Goal: Information Seeking & Learning: Understand process/instructions

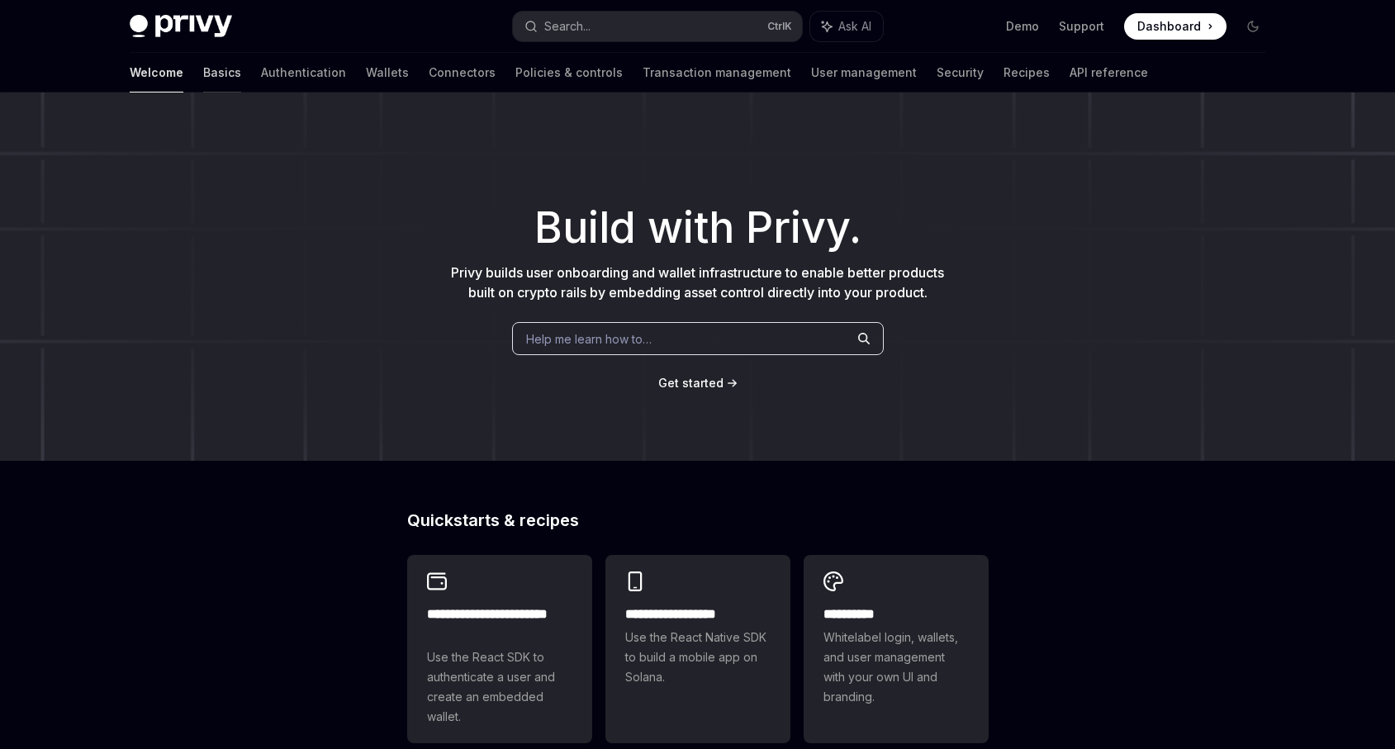
click at [203, 69] on link "Basics" at bounding box center [222, 73] width 38 height 40
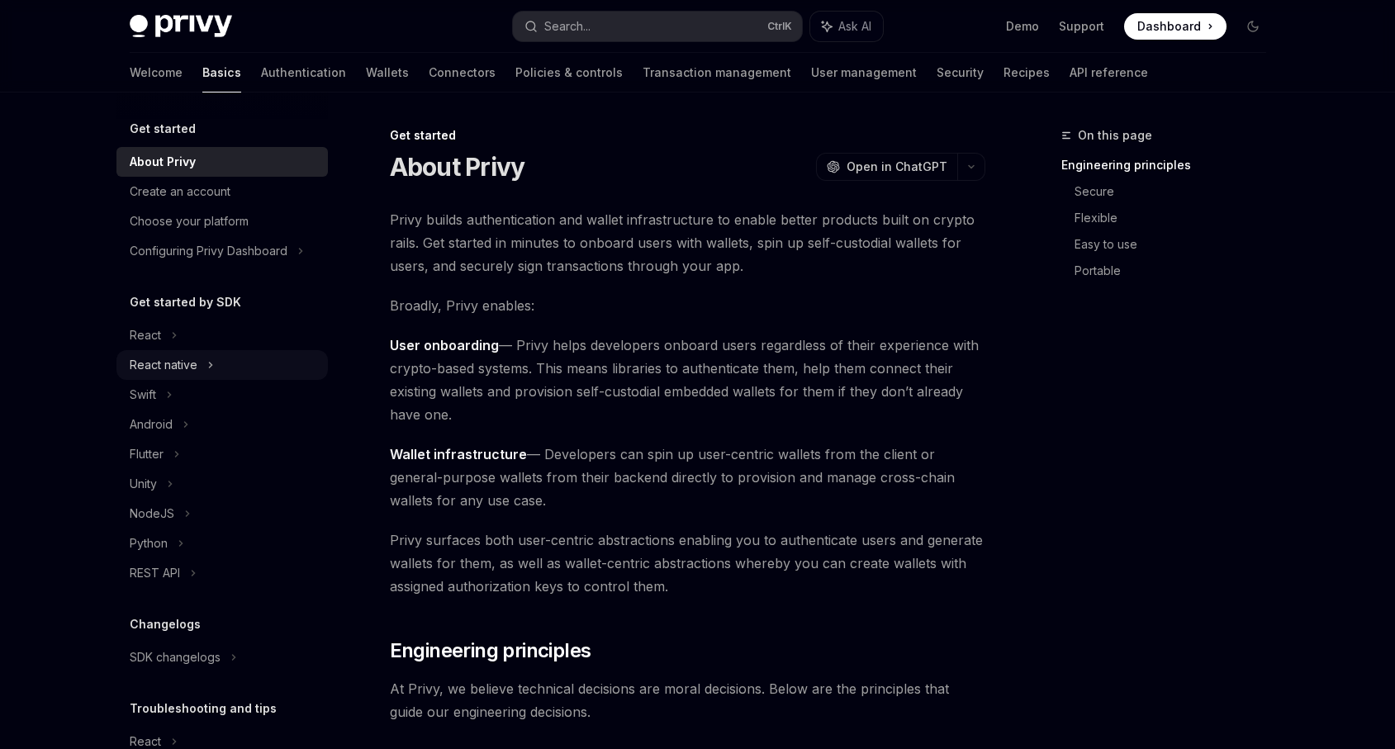
click at [214, 367] on div "React native" at bounding box center [221, 365] width 211 height 30
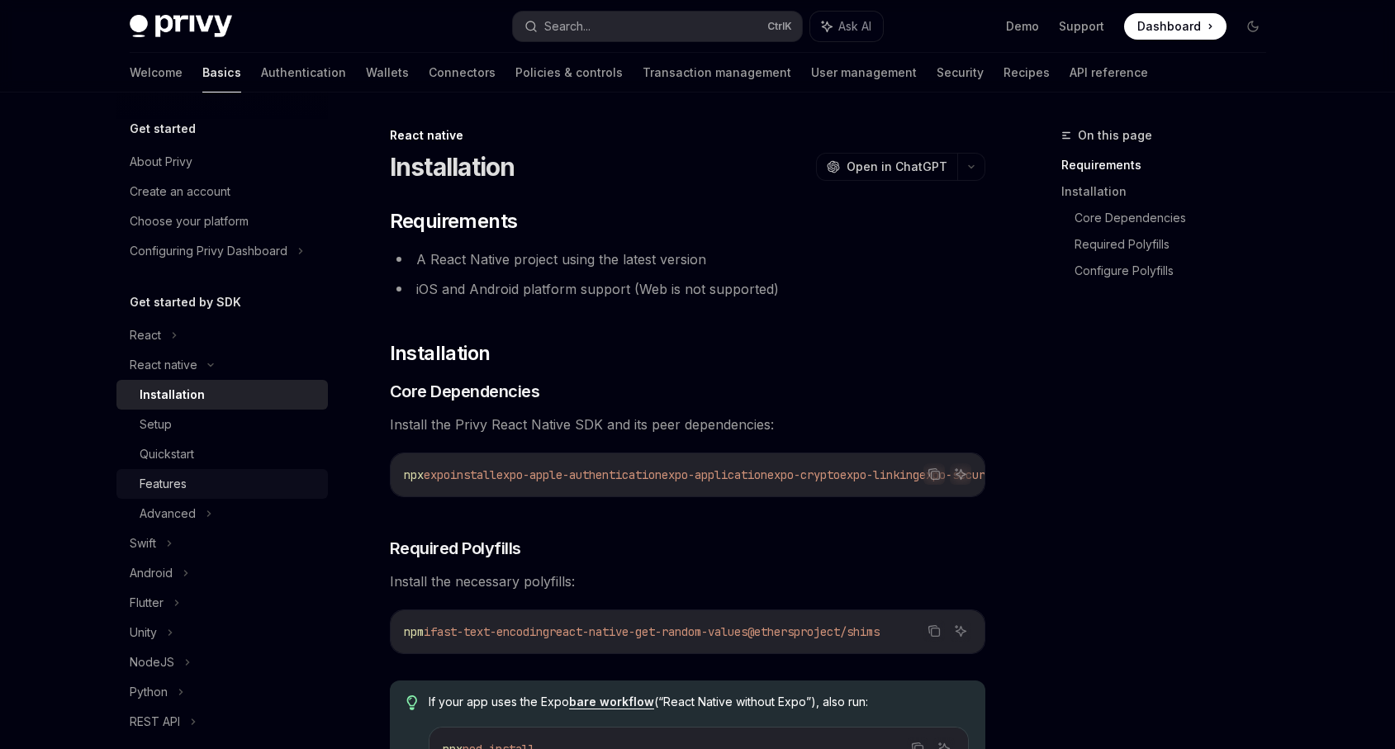
click at [214, 481] on div "Features" at bounding box center [229, 484] width 178 height 20
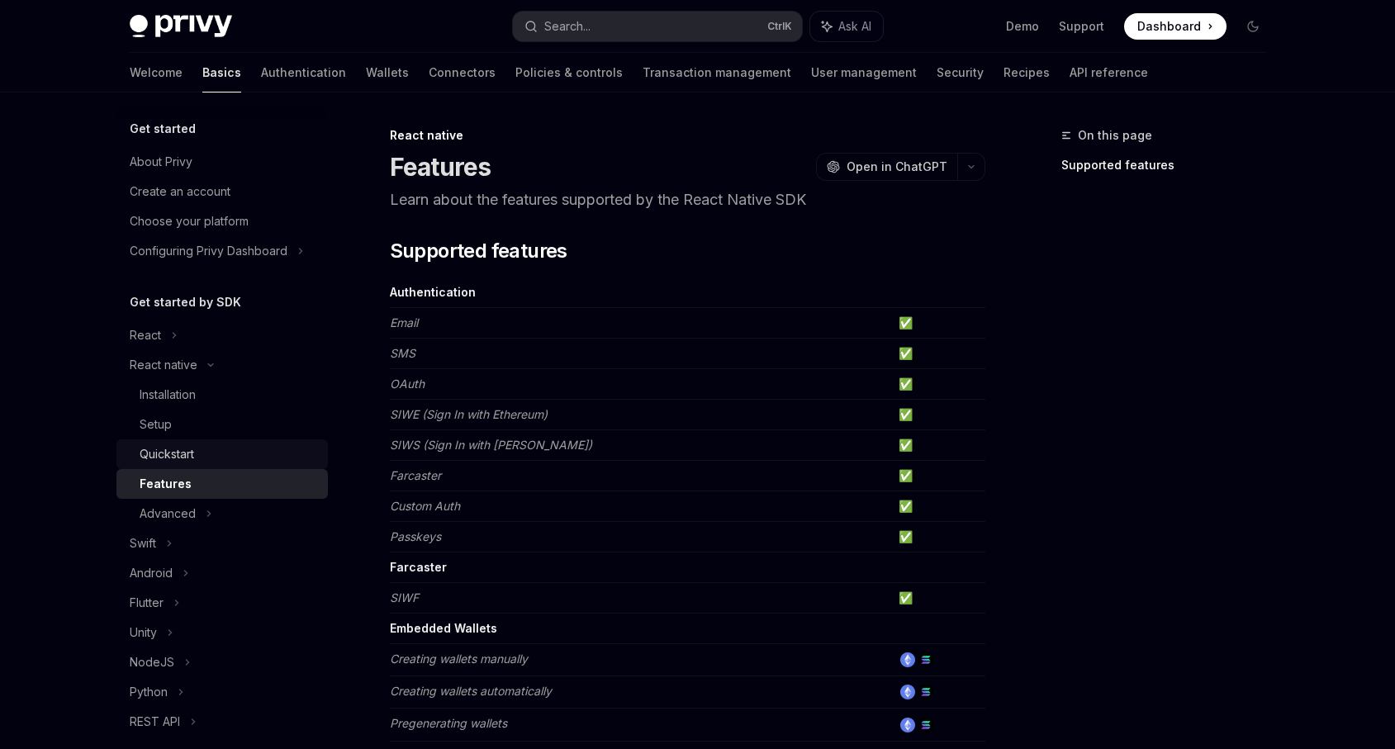
click at [240, 460] on div "Quickstart" at bounding box center [229, 454] width 178 height 20
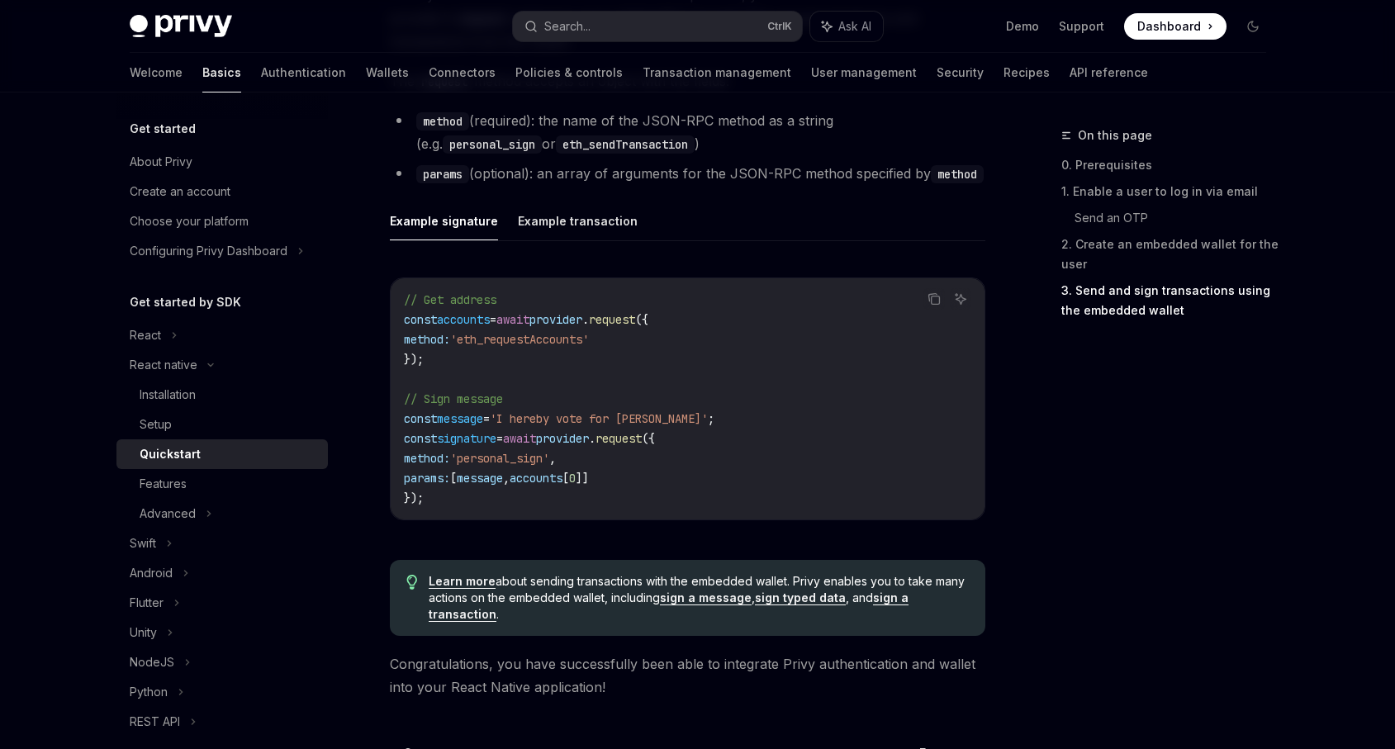
scroll to position [2477, 0]
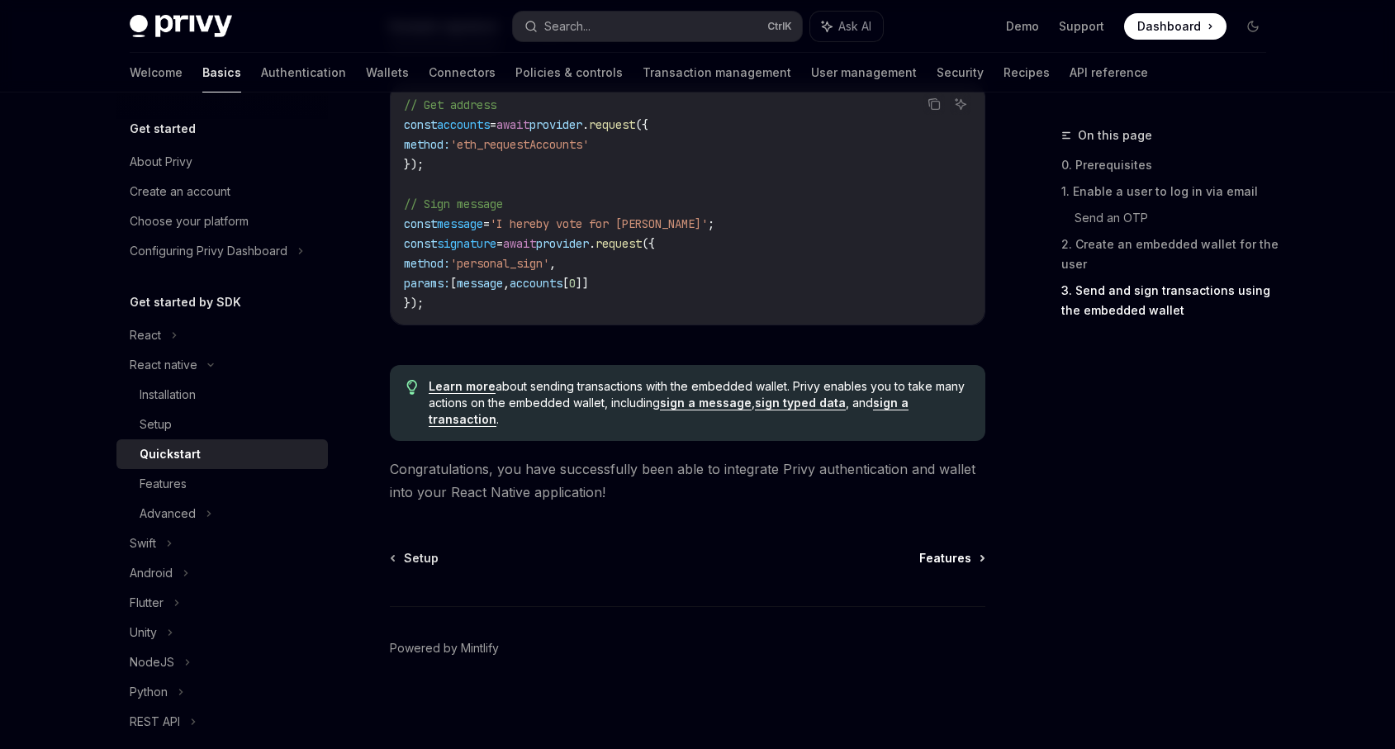
click at [969, 557] on span "Features" at bounding box center [945, 558] width 52 height 17
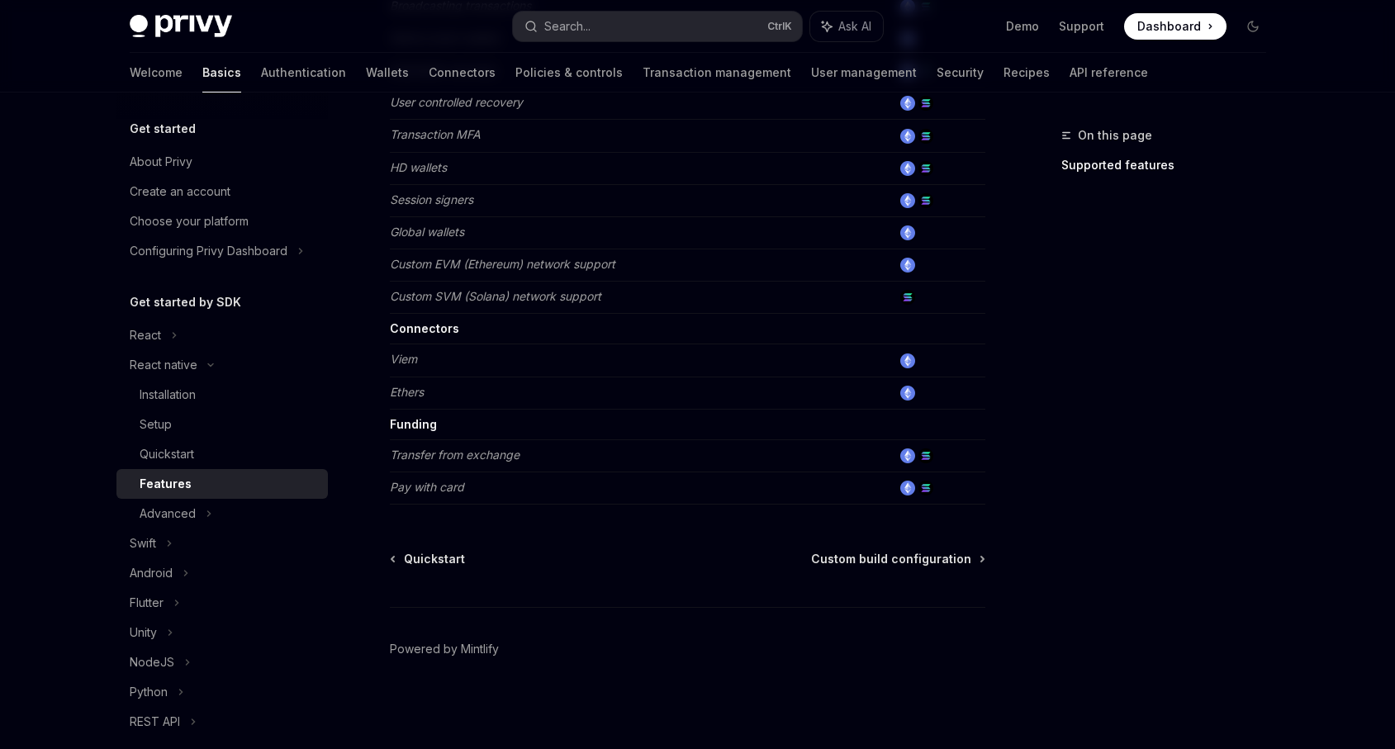
scroll to position [784, 0]
click at [919, 567] on div "Quickstart Custom build configuration Powered by Mintlify" at bounding box center [687, 649] width 595 height 199
click at [917, 562] on span "Custom build configuration" at bounding box center [891, 558] width 160 height 17
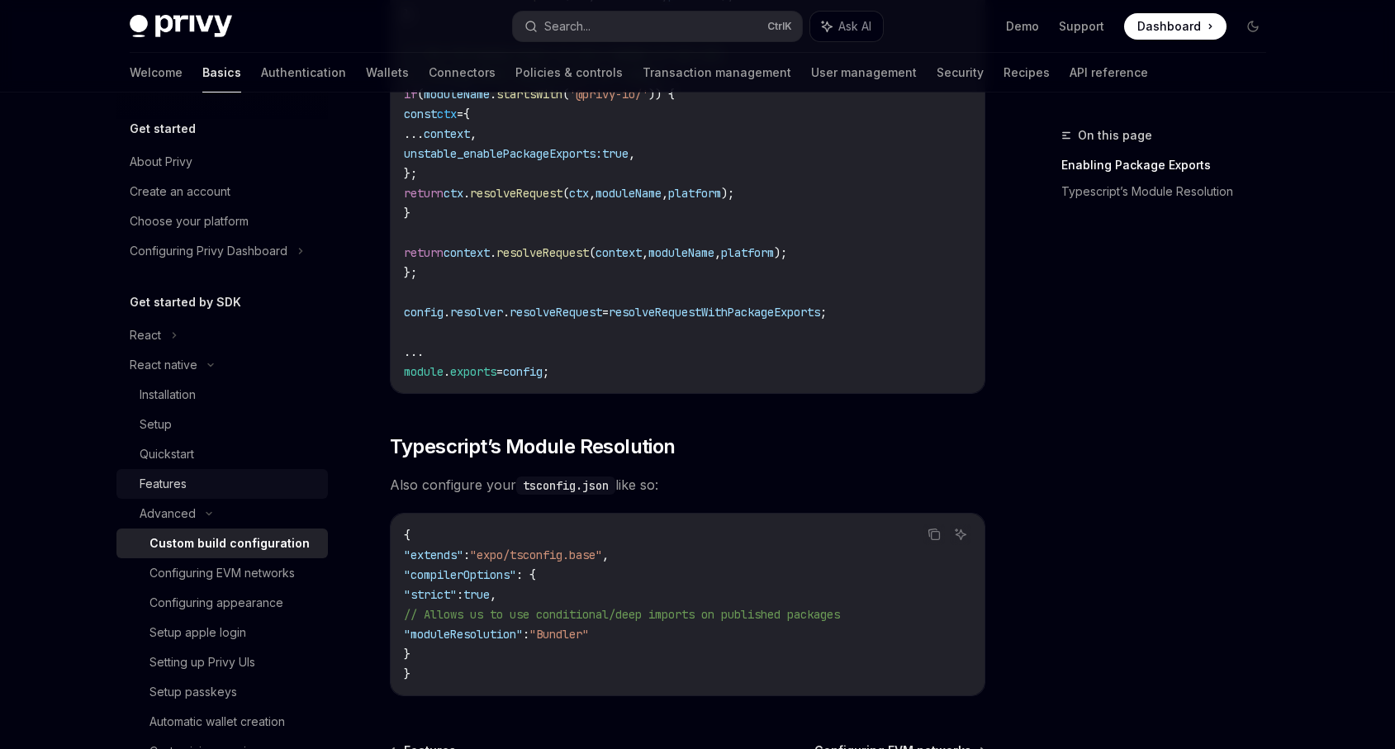
click at [230, 482] on div "Features" at bounding box center [229, 484] width 178 height 20
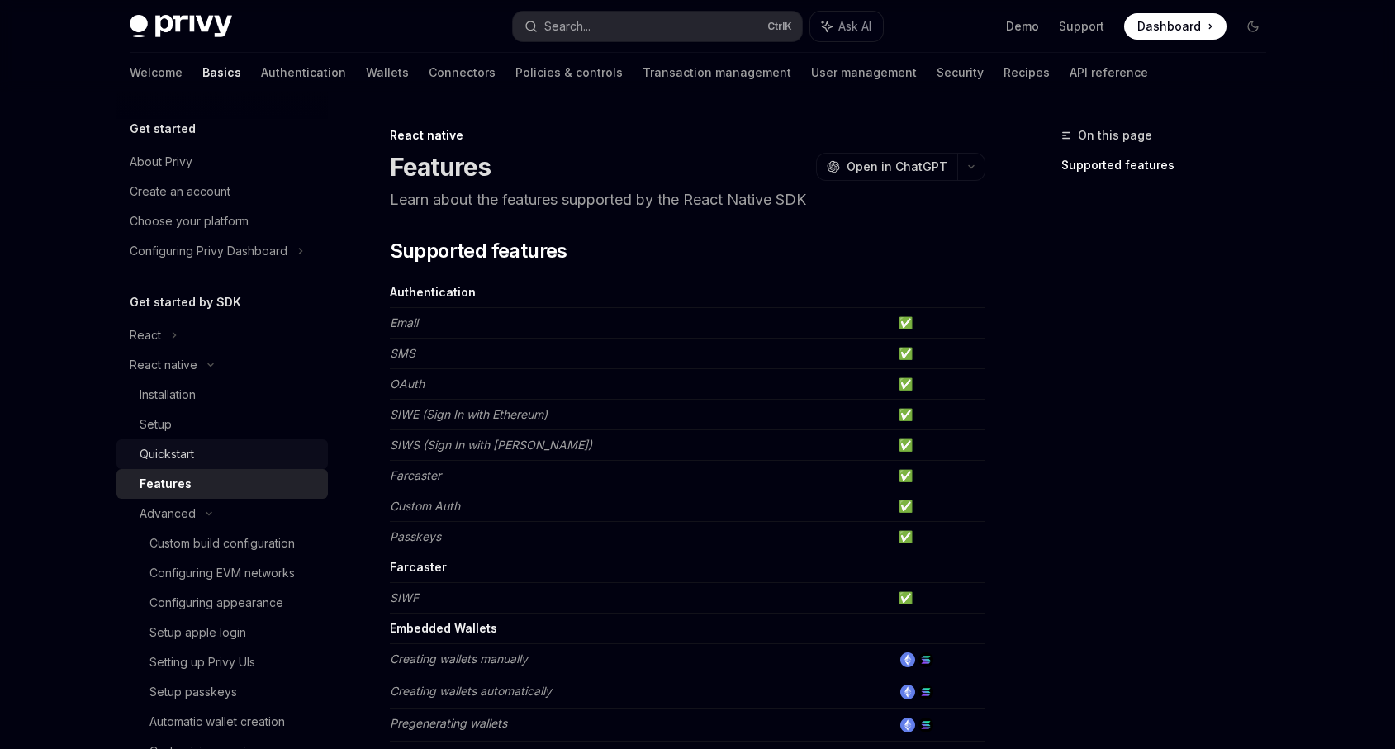
click at [247, 448] on div "Quickstart" at bounding box center [229, 454] width 178 height 20
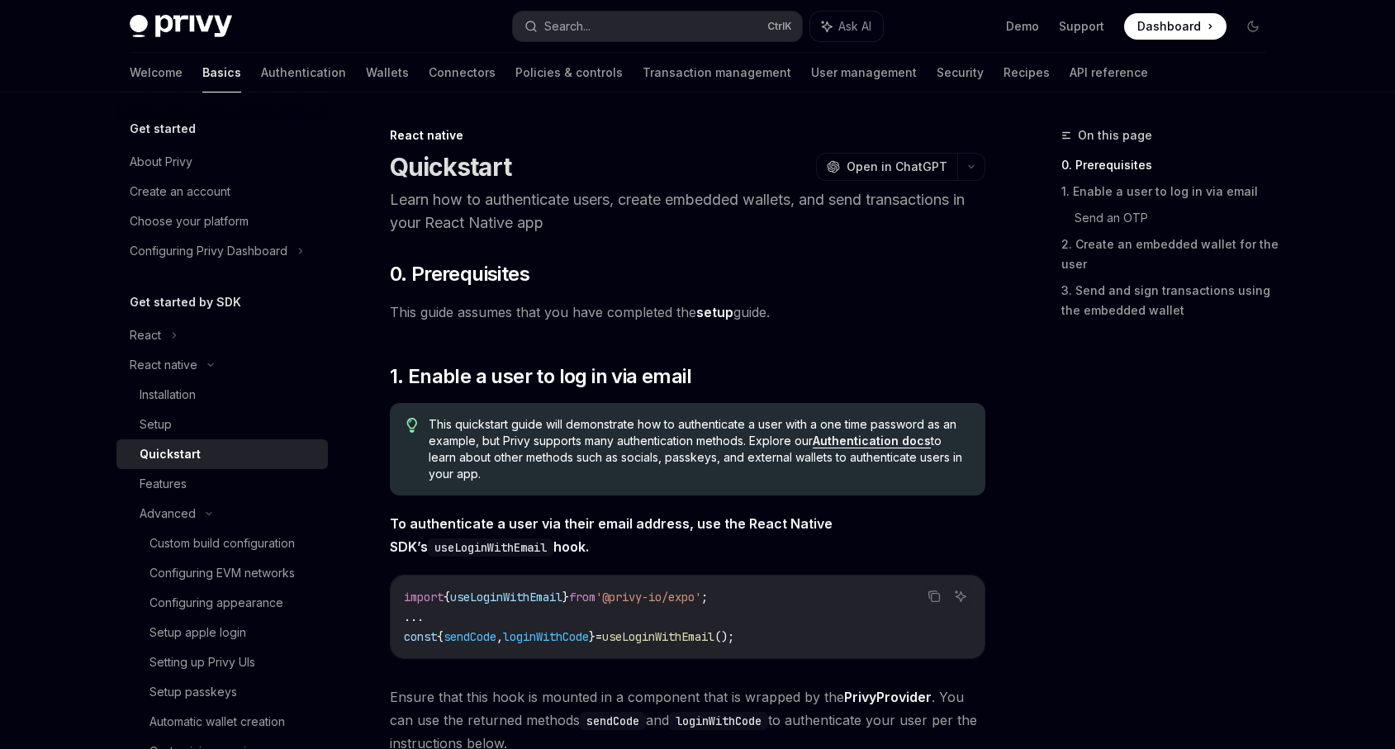
click at [718, 314] on link "setup" at bounding box center [714, 312] width 37 height 17
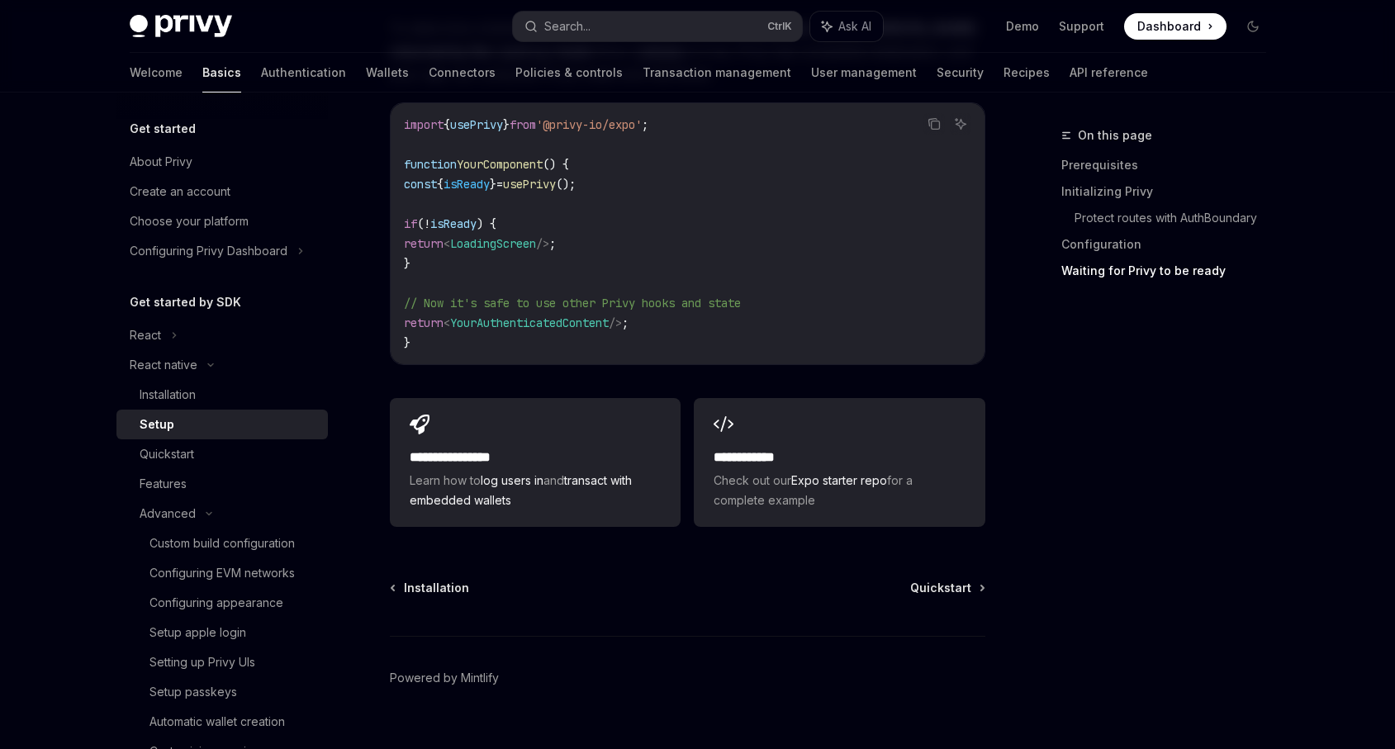
scroll to position [1513, 0]
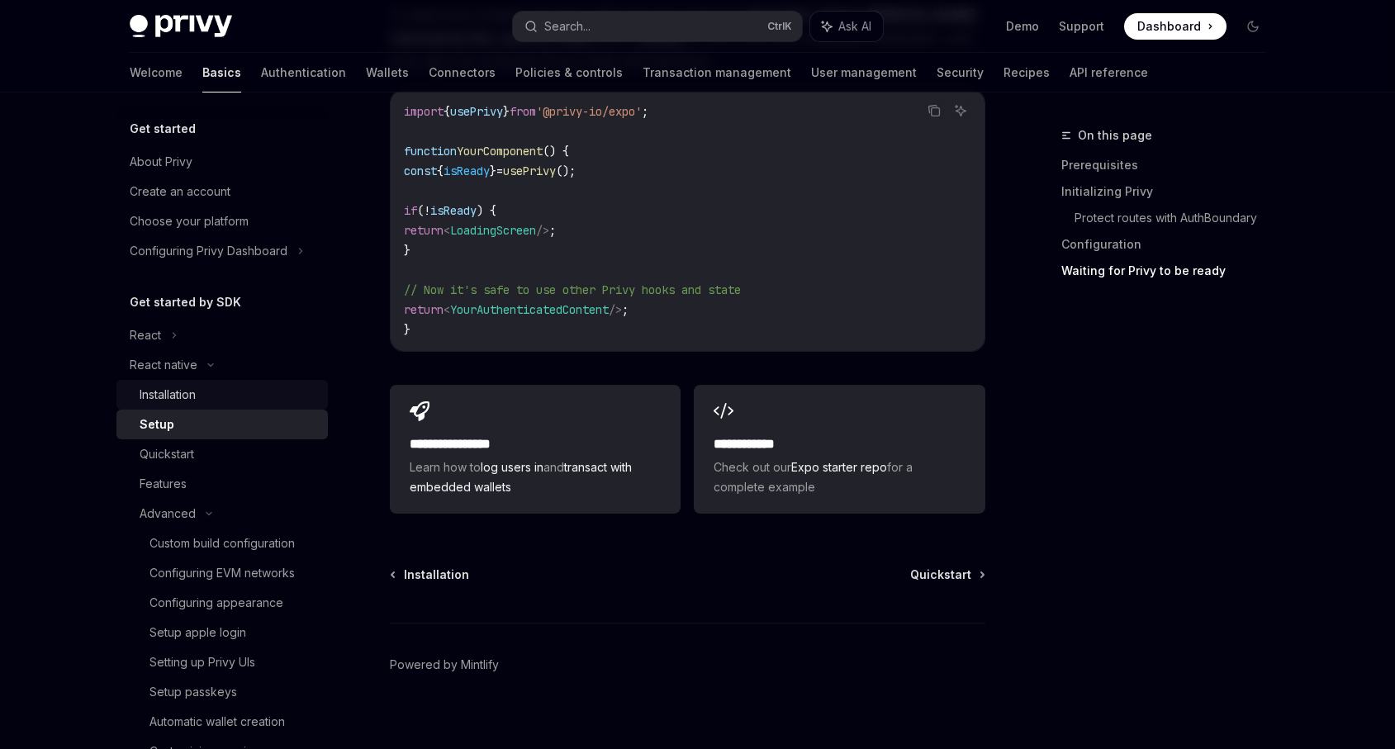
click at [206, 402] on div "Installation" at bounding box center [229, 395] width 178 height 20
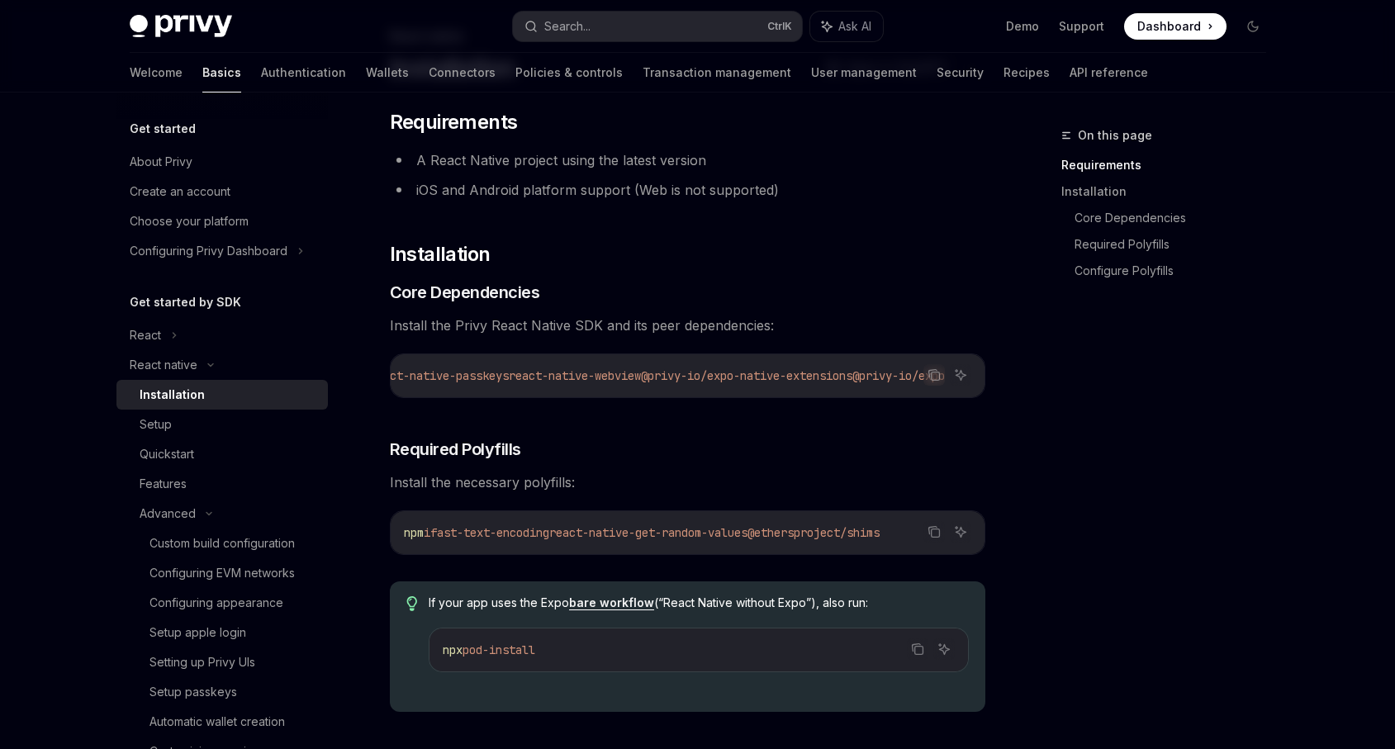
scroll to position [0, 916]
drag, startPoint x: 602, startPoint y: 537, endPoint x: 1004, endPoint y: 536, distance: 402.1
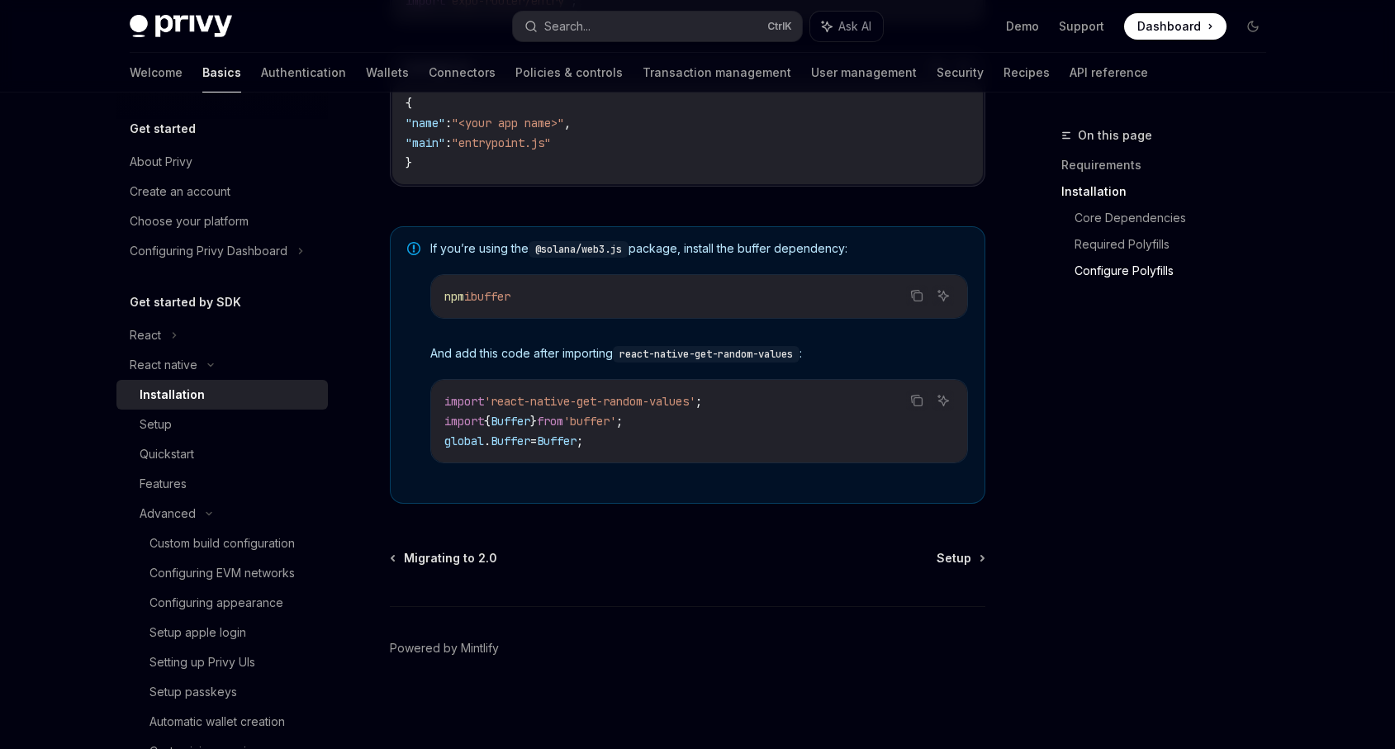
scroll to position [1140, 0]
click at [979, 560] on link "Setup" at bounding box center [959, 558] width 47 height 17
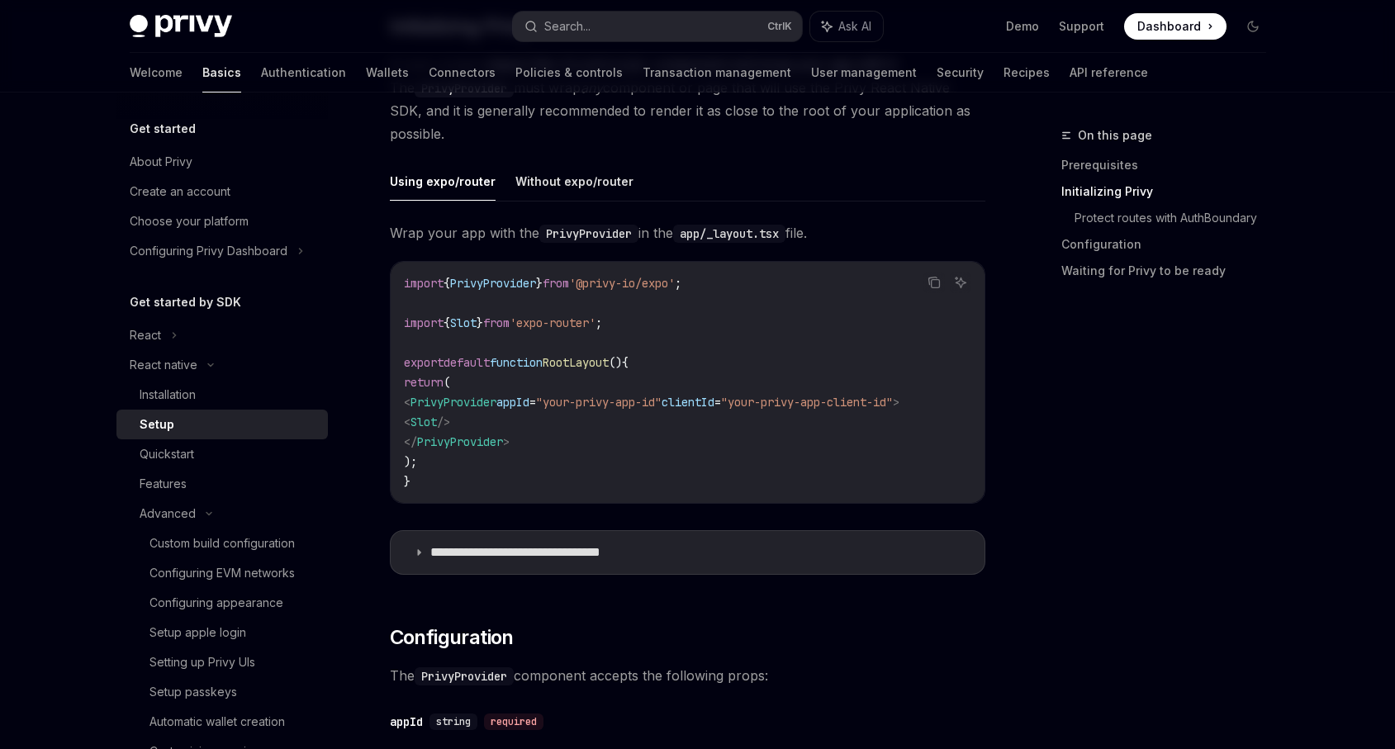
scroll to position [694, 0]
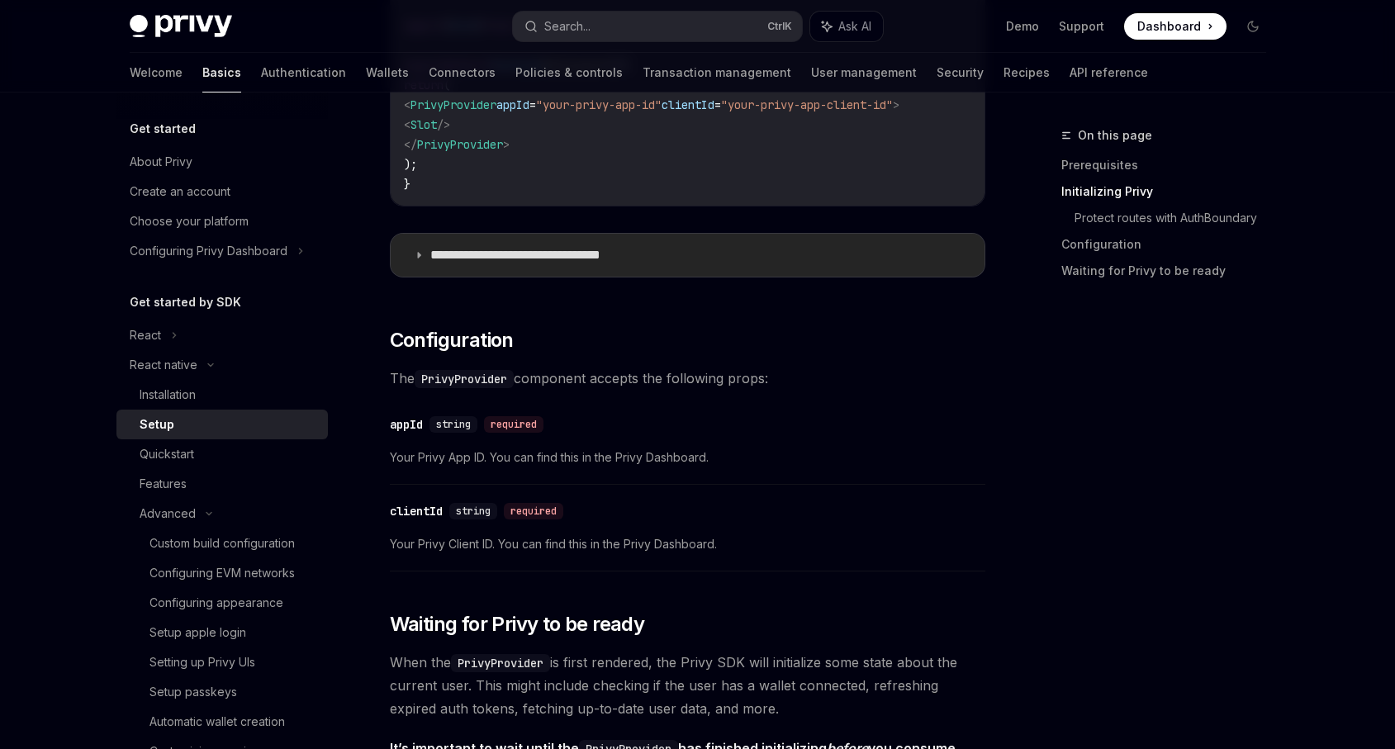
click at [550, 261] on p "**********" at bounding box center [541, 255] width 223 height 17
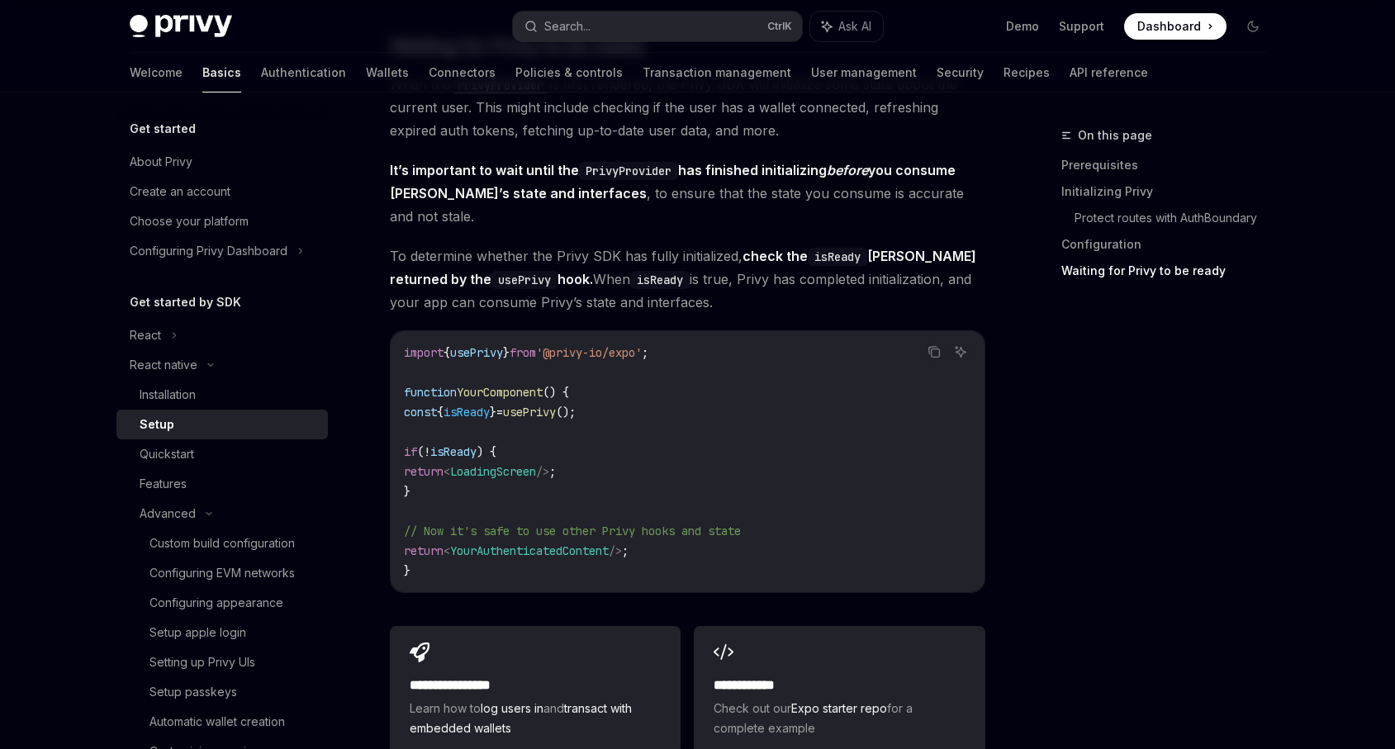
scroll to position [2477, 0]
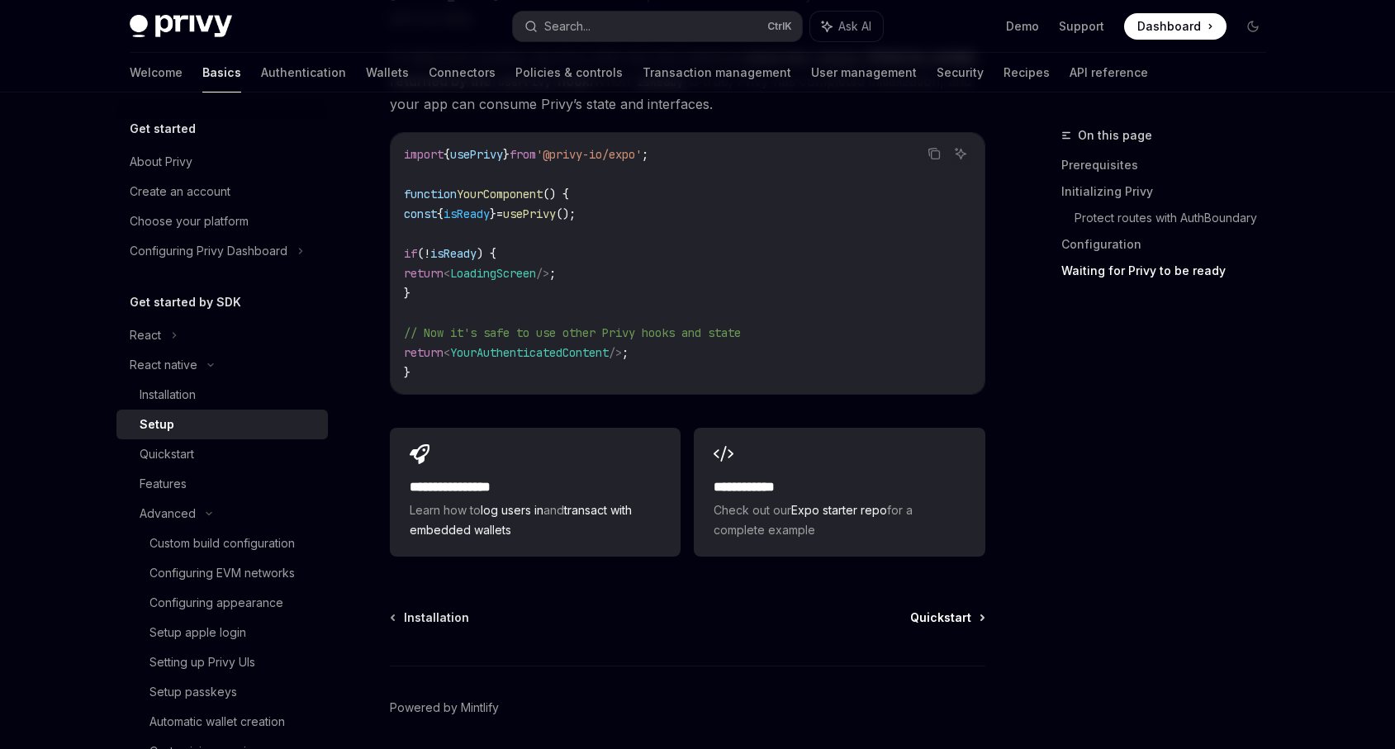
click at [945, 609] on span "Quickstart" at bounding box center [940, 617] width 61 height 17
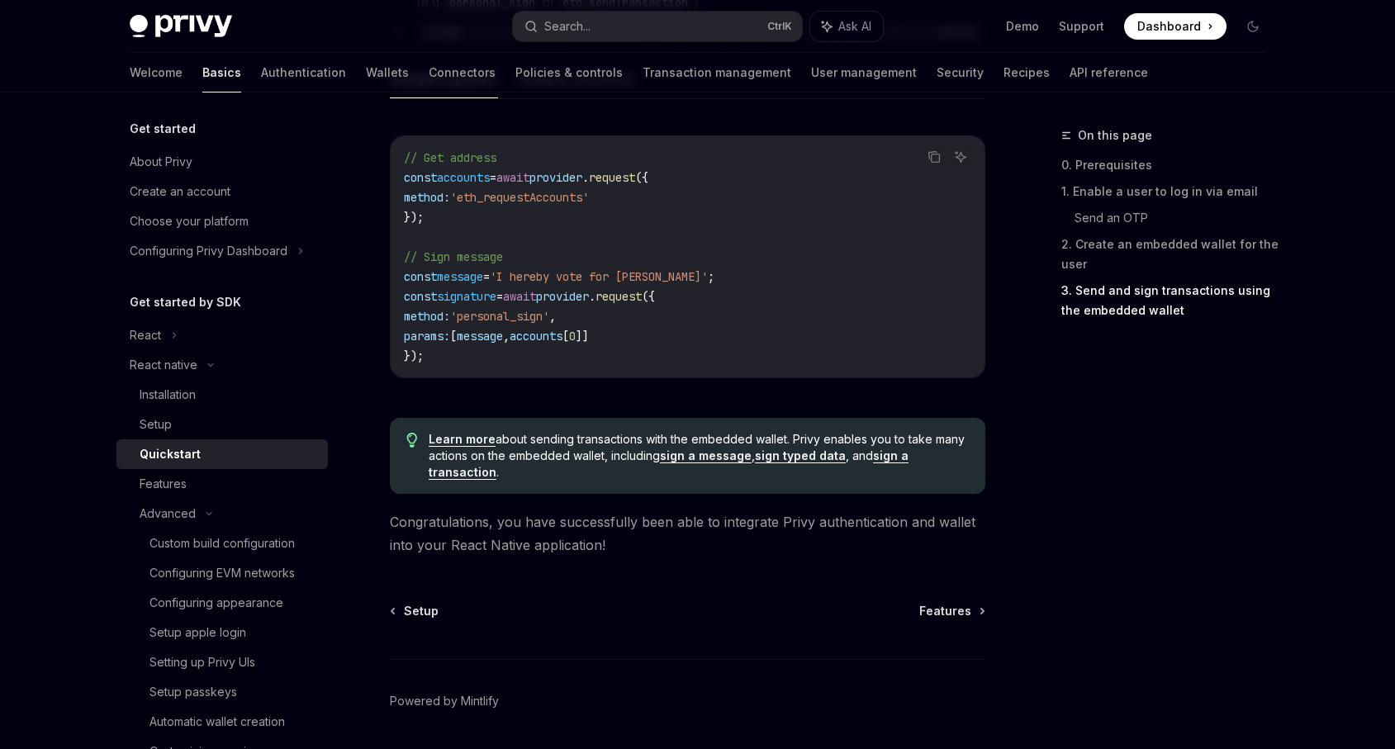
scroll to position [2477, 0]
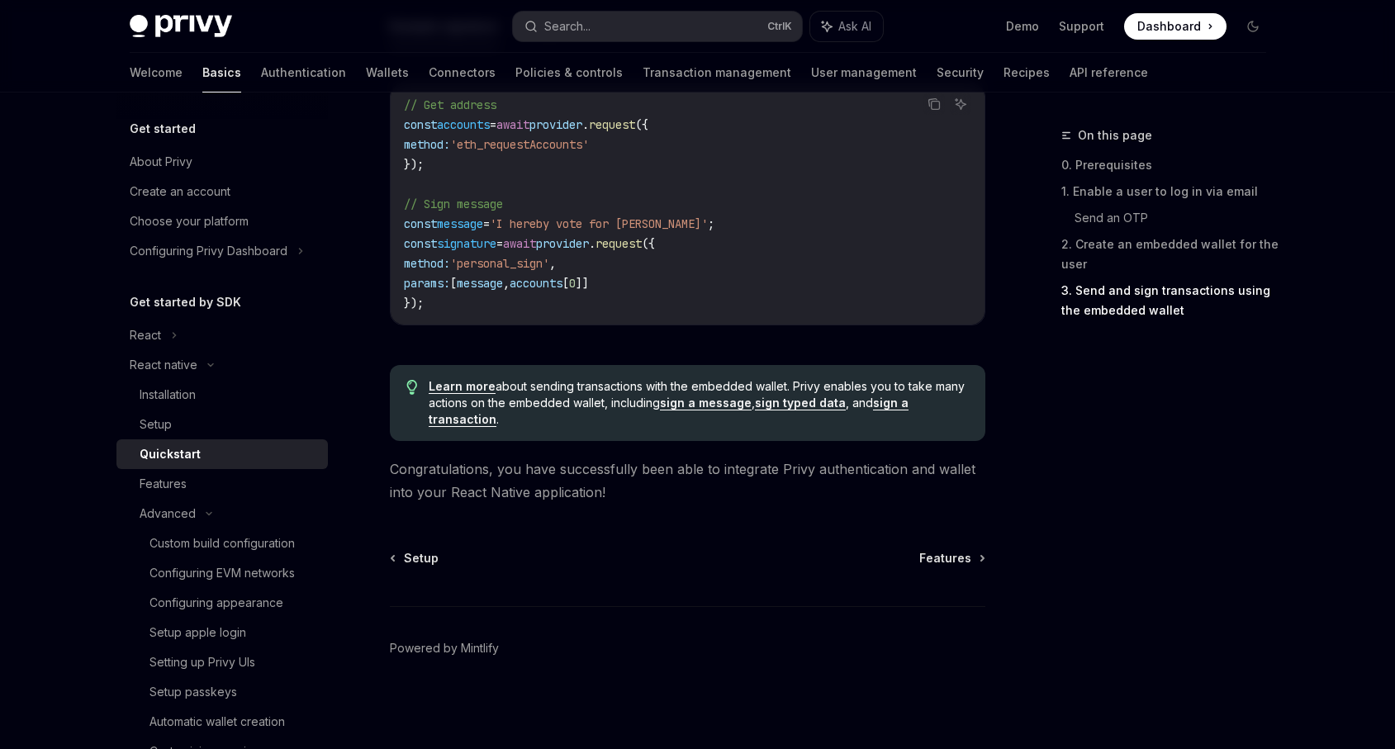
click at [955, 567] on div "Setup Features Powered by [PERSON_NAME]" at bounding box center [687, 649] width 595 height 199
click at [953, 559] on span "Features" at bounding box center [945, 558] width 52 height 17
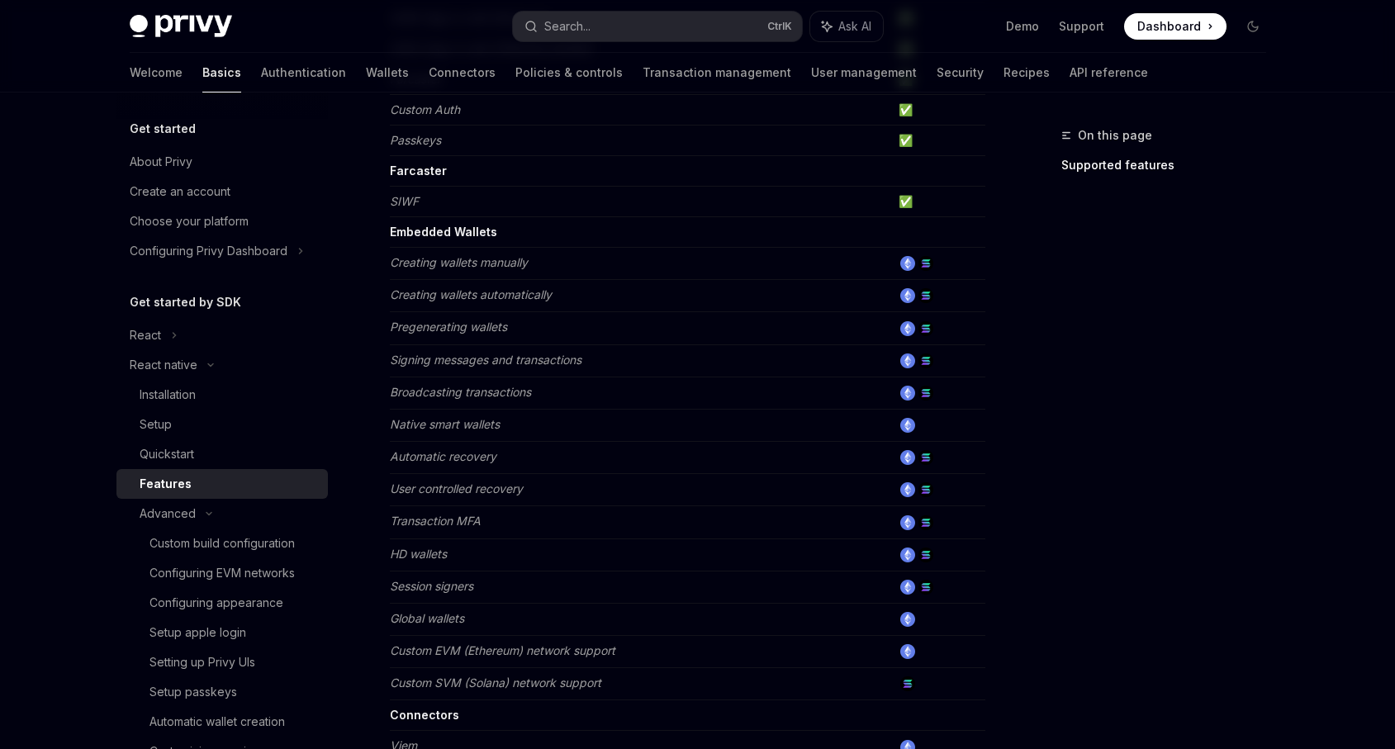
scroll to position [784, 0]
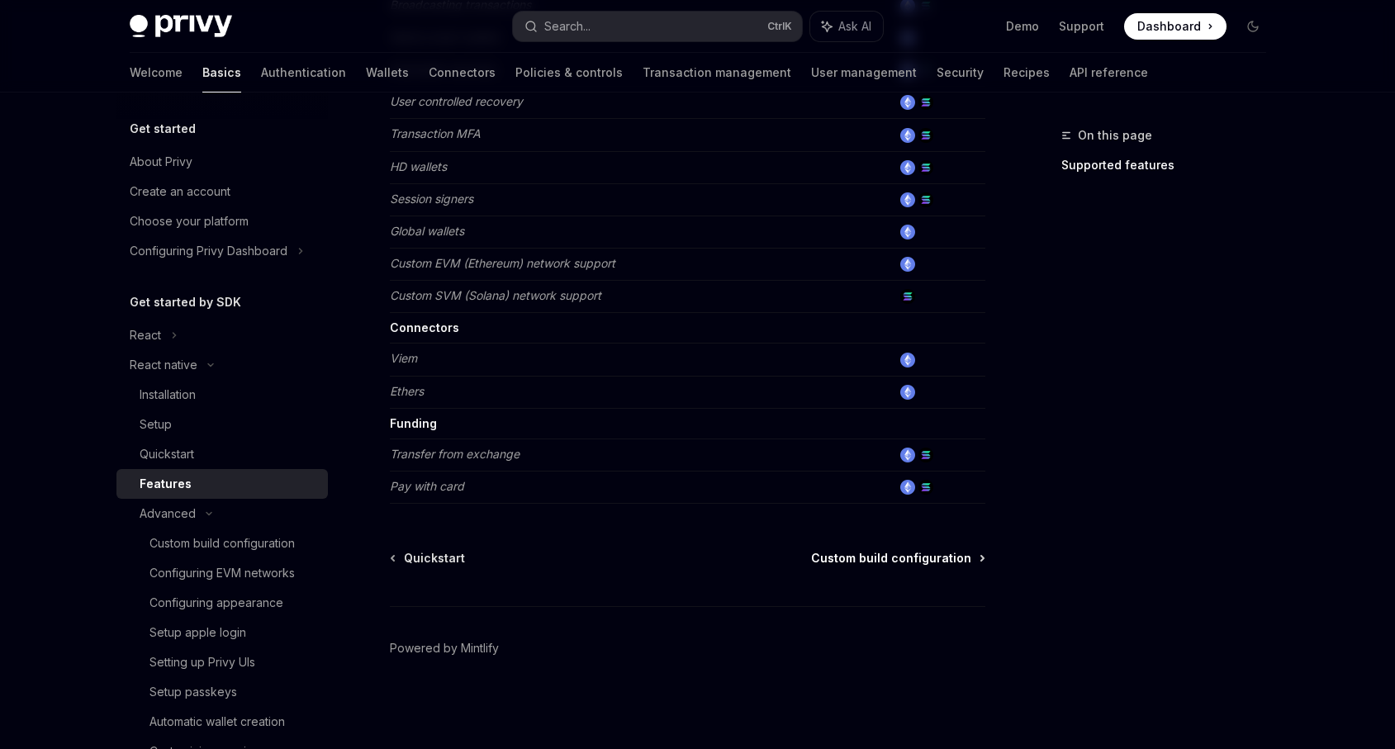
click at [882, 556] on span "Custom build configuration" at bounding box center [891, 558] width 160 height 17
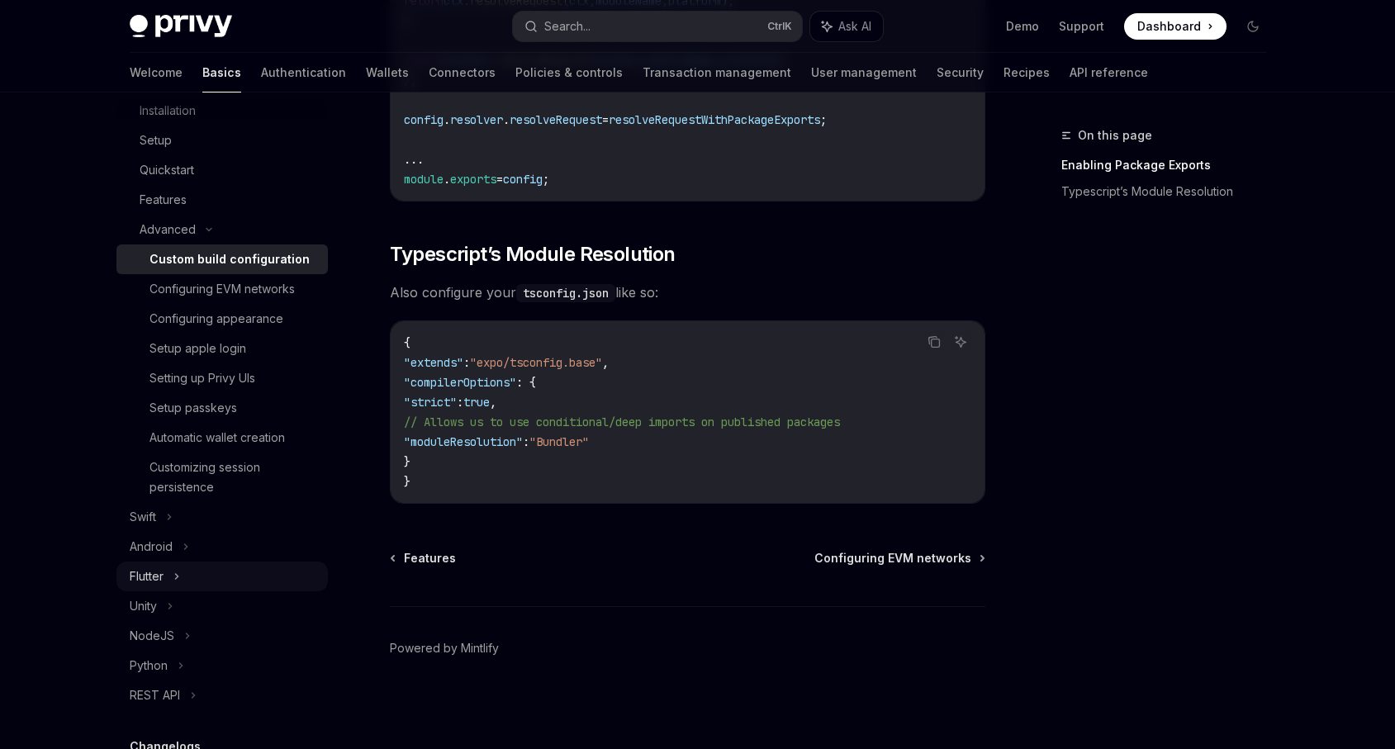
scroll to position [297, 0]
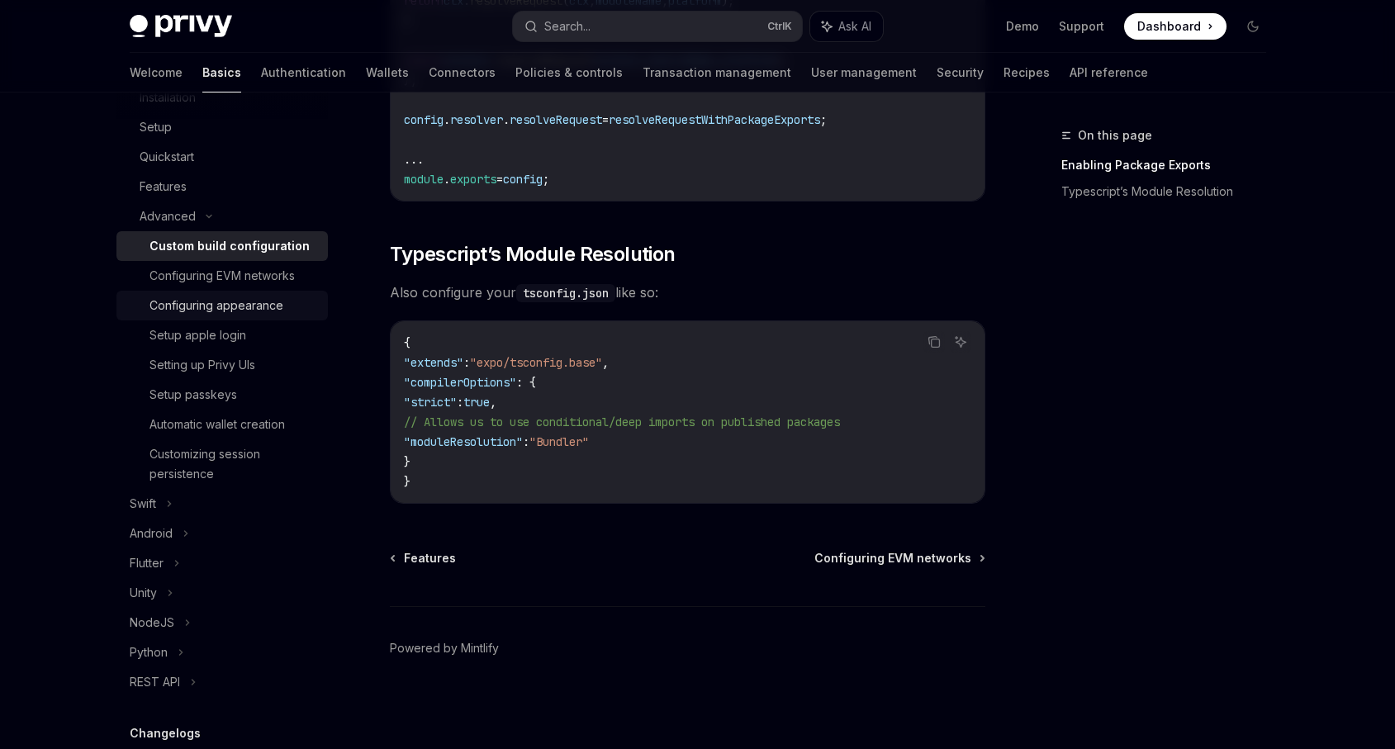
click at [250, 315] on div "Configuring appearance" at bounding box center [216, 306] width 134 height 20
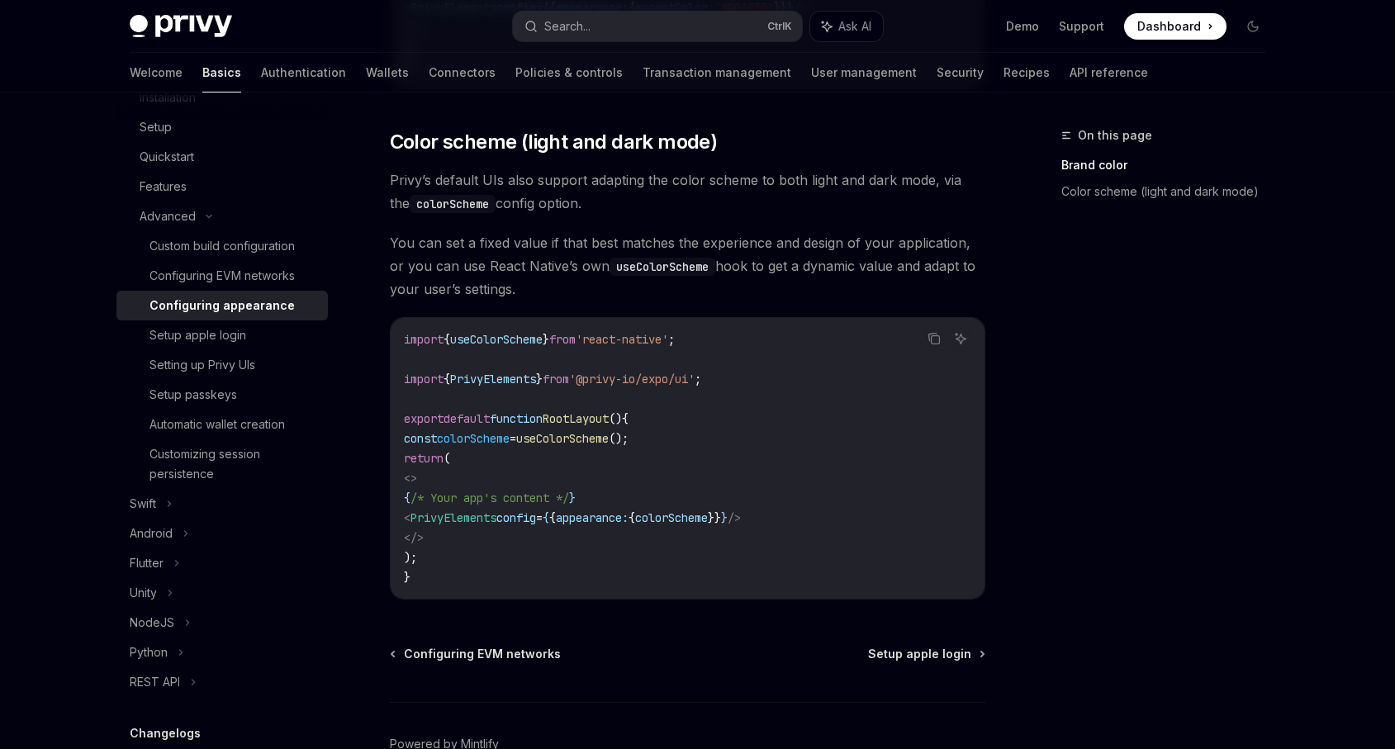
scroll to position [595, 0]
click at [254, 346] on link "Setup apple login" at bounding box center [221, 335] width 211 height 30
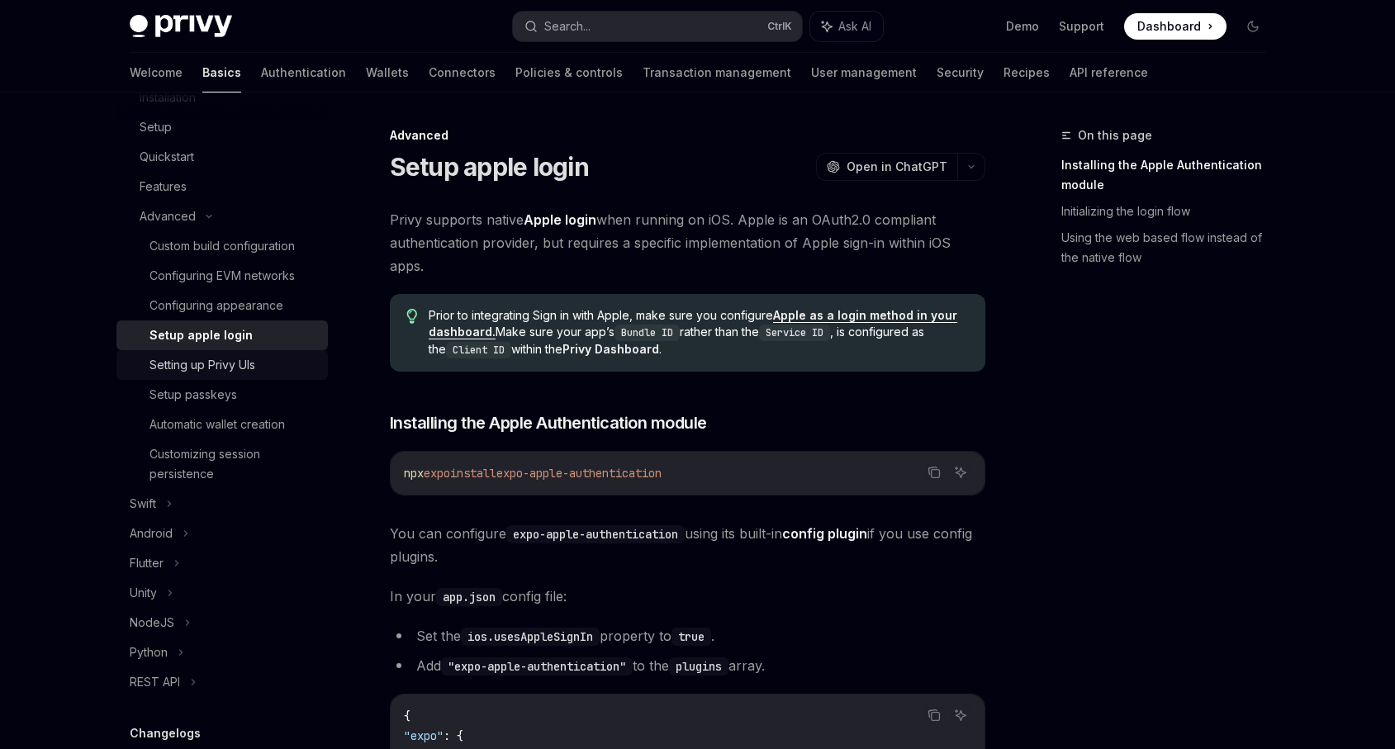
click at [255, 366] on div "Setting up Privy UIs" at bounding box center [202, 365] width 106 height 20
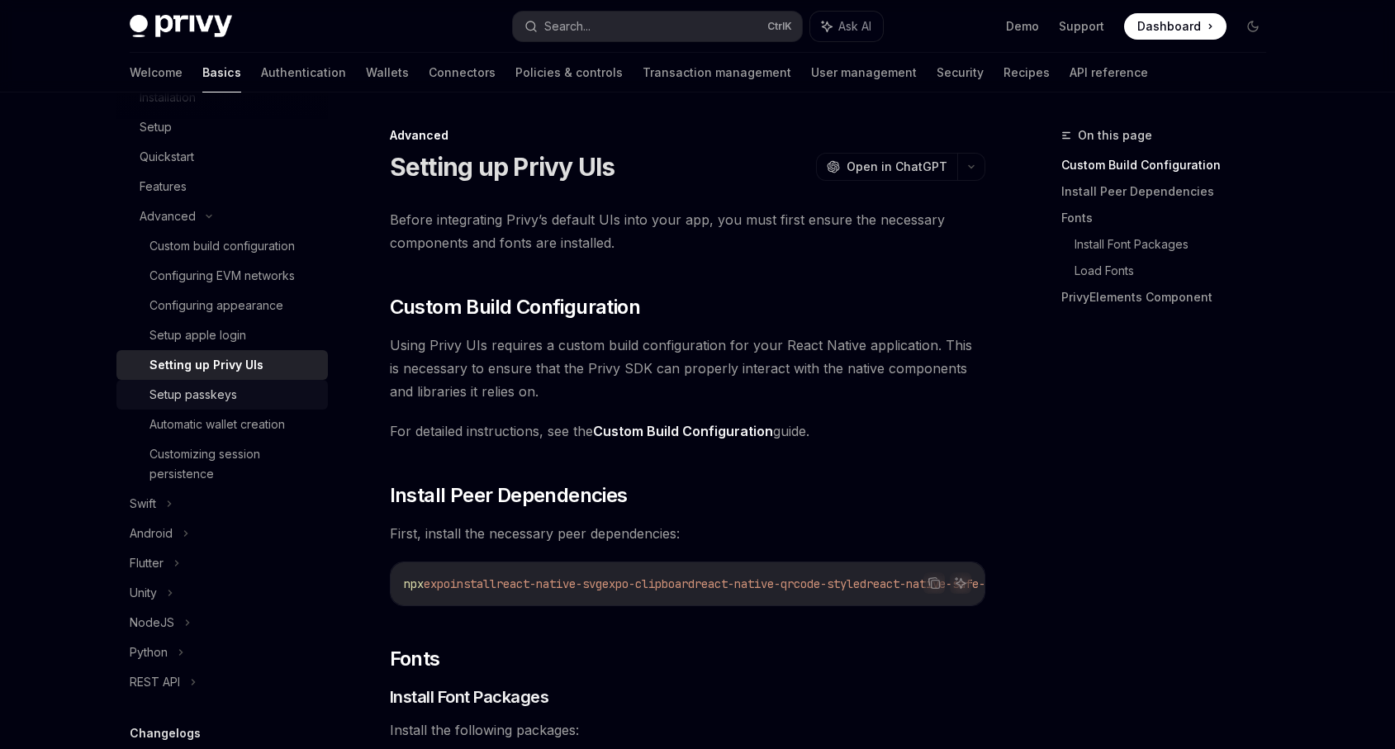
click at [254, 390] on div "Setup passkeys" at bounding box center [233, 395] width 168 height 20
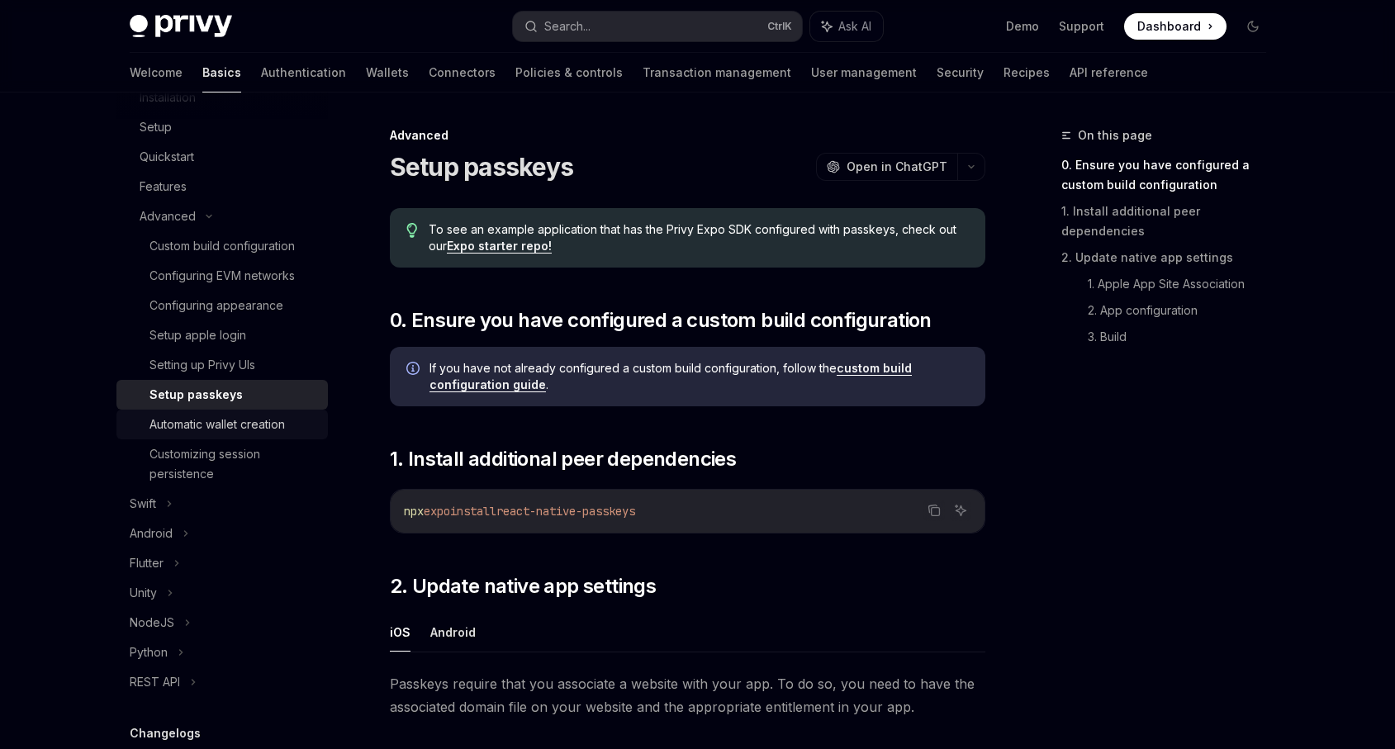
click at [255, 415] on div "Automatic wallet creation" at bounding box center [216, 425] width 135 height 20
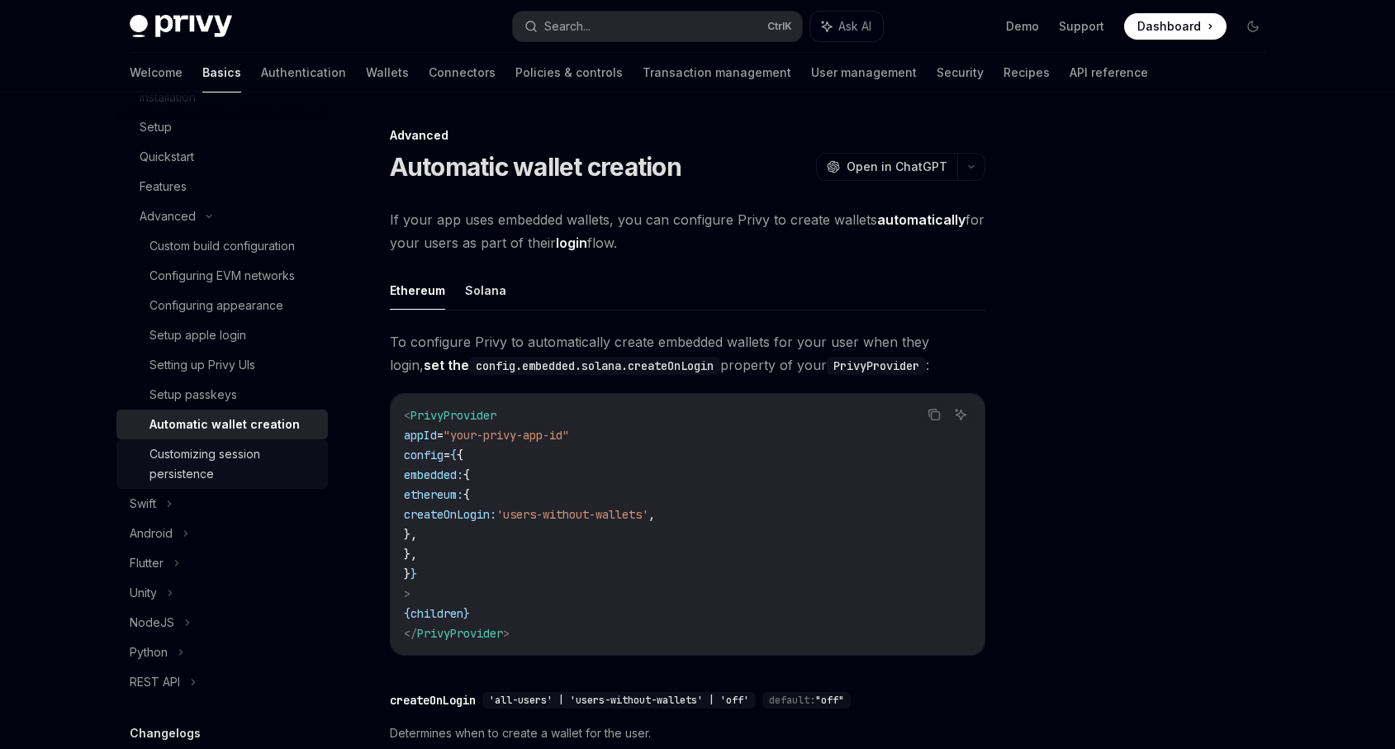
click at [262, 458] on div "Customizing session persistence" at bounding box center [233, 464] width 168 height 40
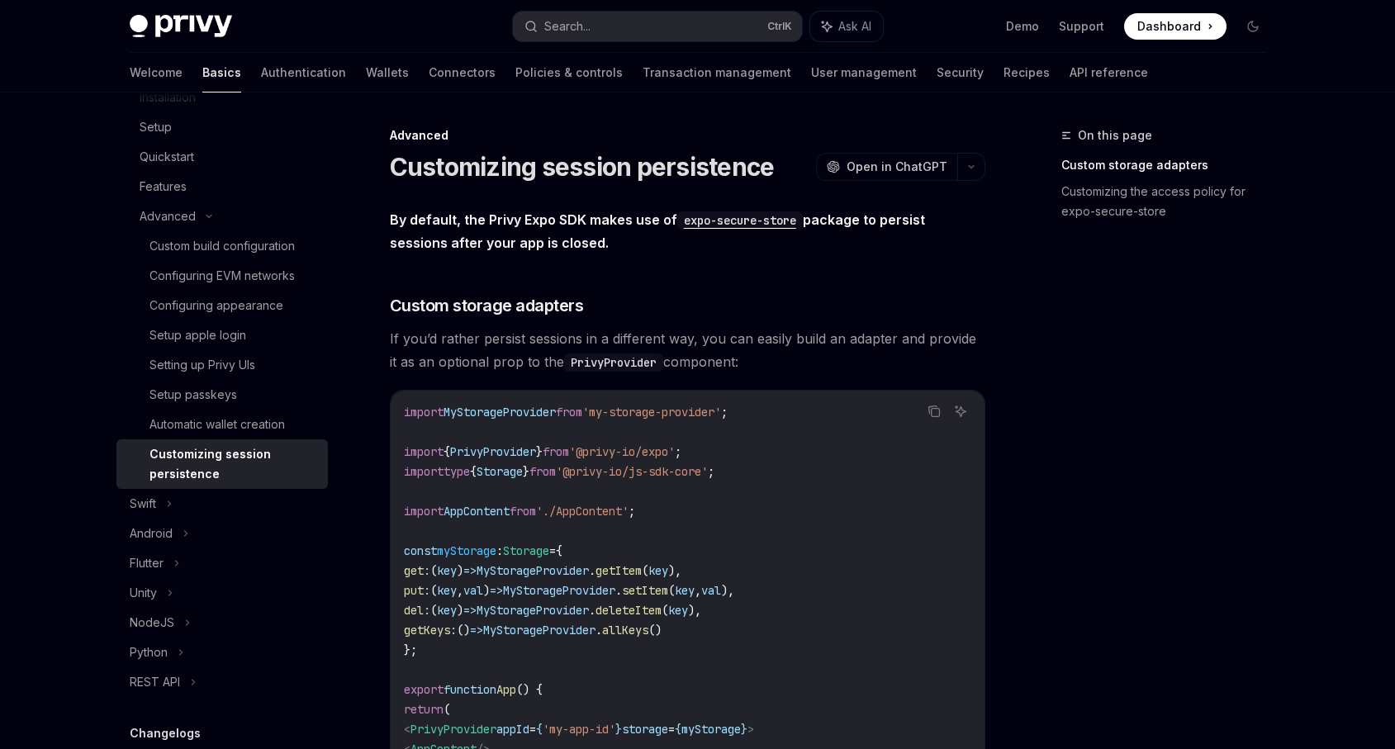
click at [231, 253] on div "Custom build configuration" at bounding box center [221, 246] width 145 height 20
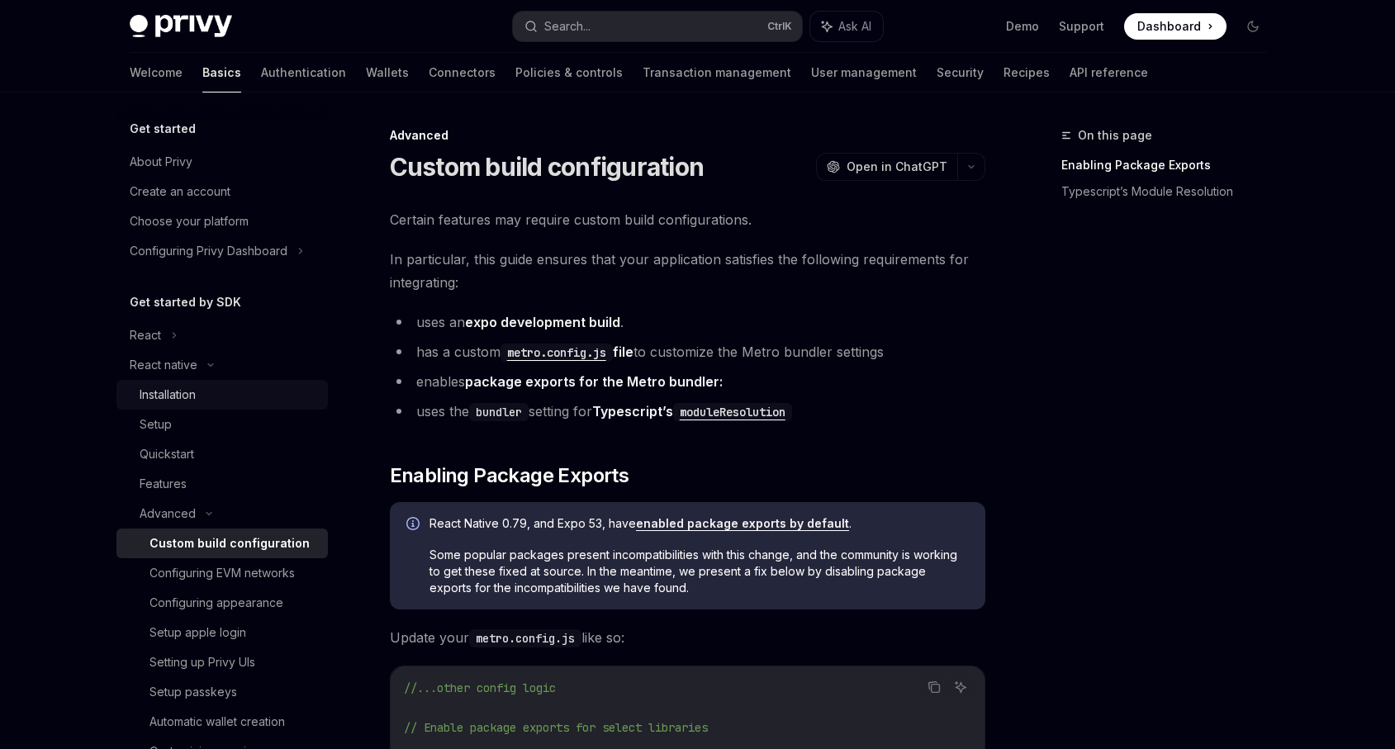
click at [223, 395] on div "Installation" at bounding box center [229, 395] width 178 height 20
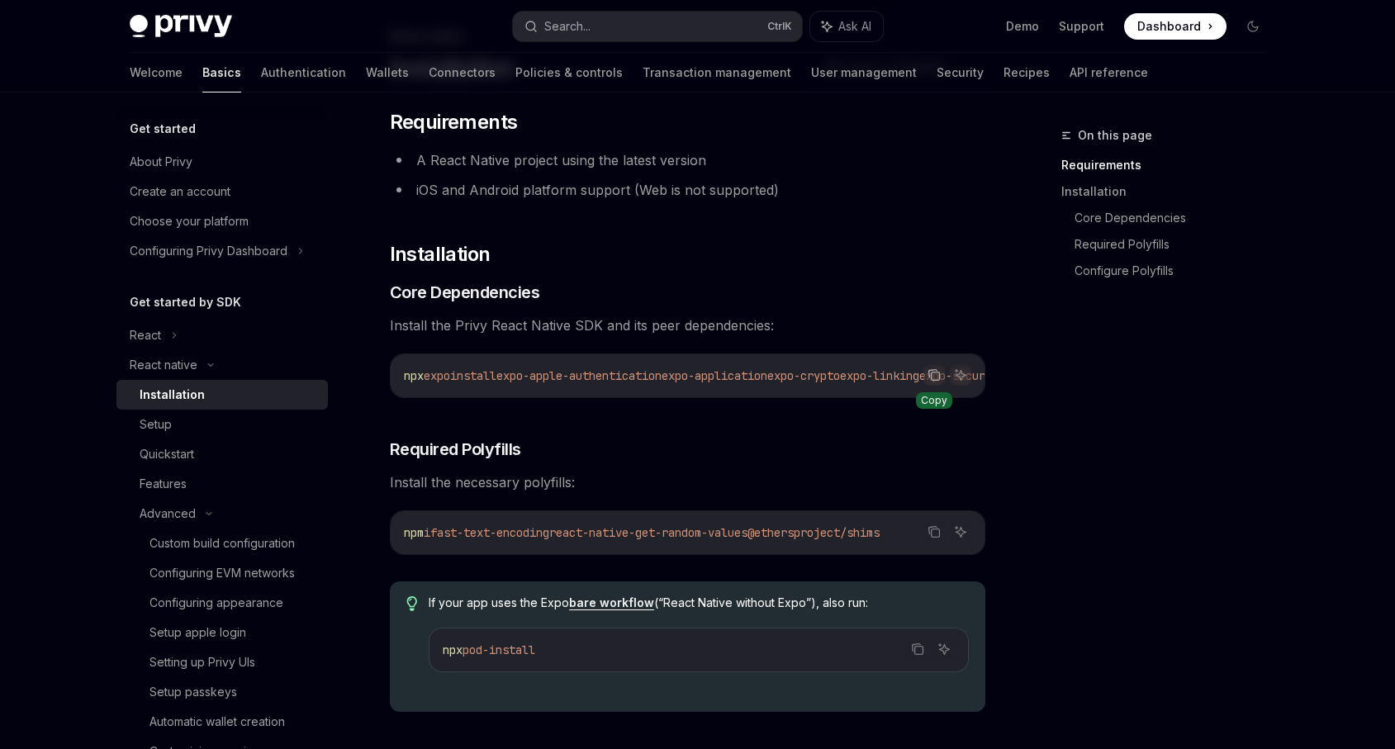
click at [929, 372] on icon "Copy the contents from the code block" at bounding box center [933, 374] width 13 height 13
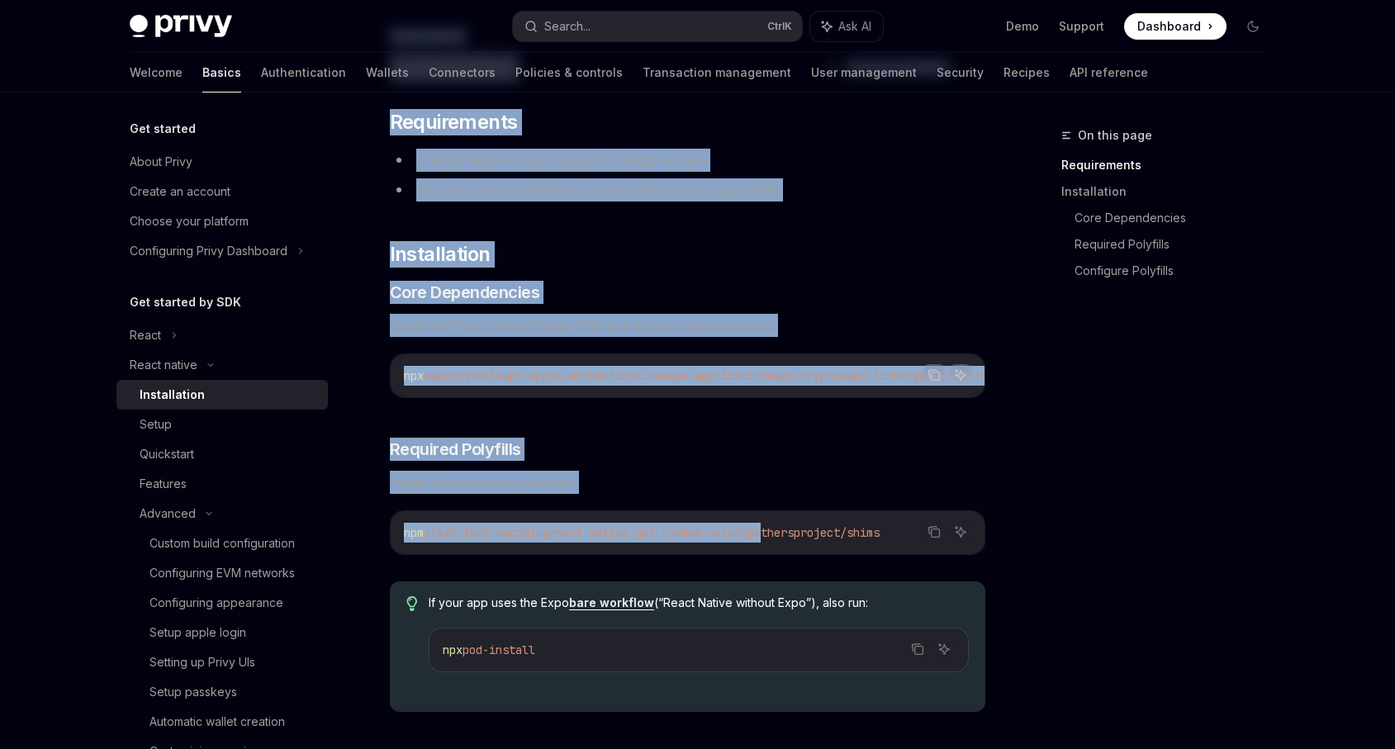
drag, startPoint x: 819, startPoint y: 542, endPoint x: 1011, endPoint y: 528, distance: 192.1
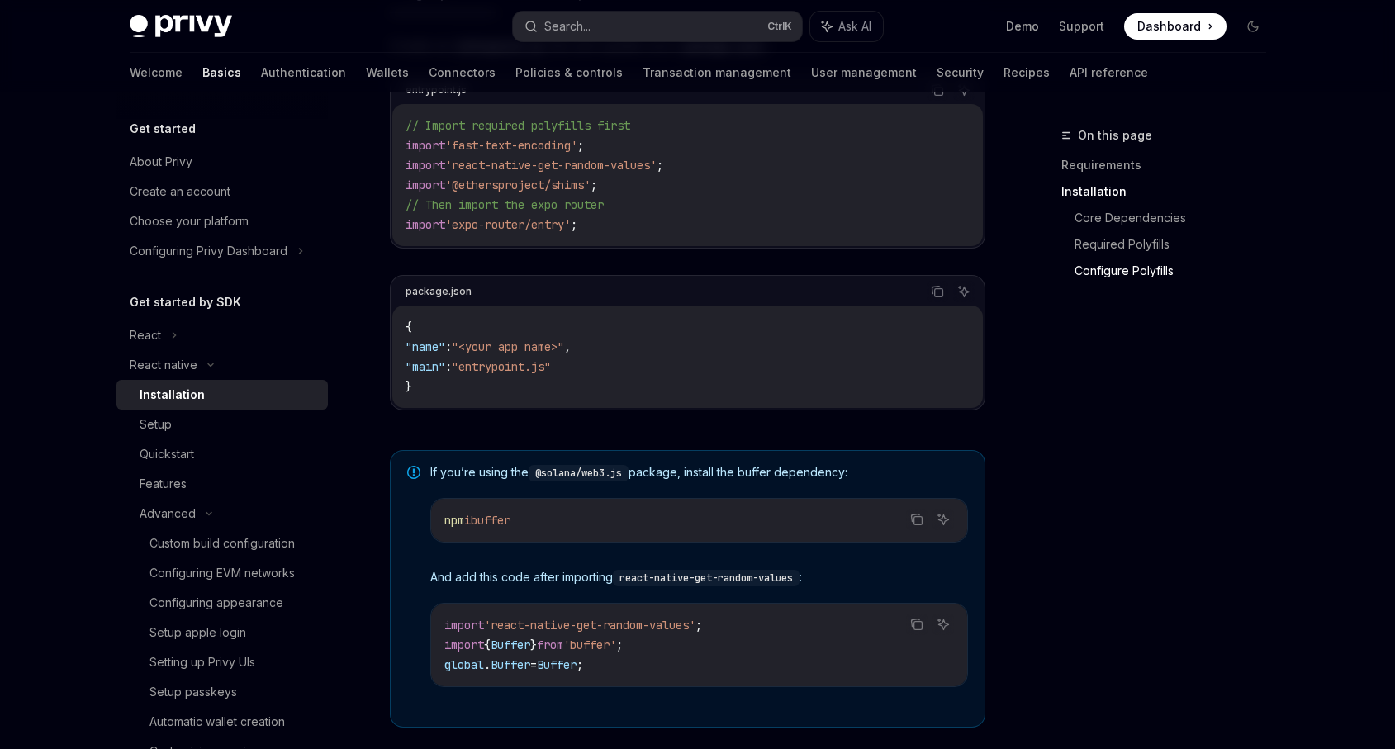
scroll to position [1057, 0]
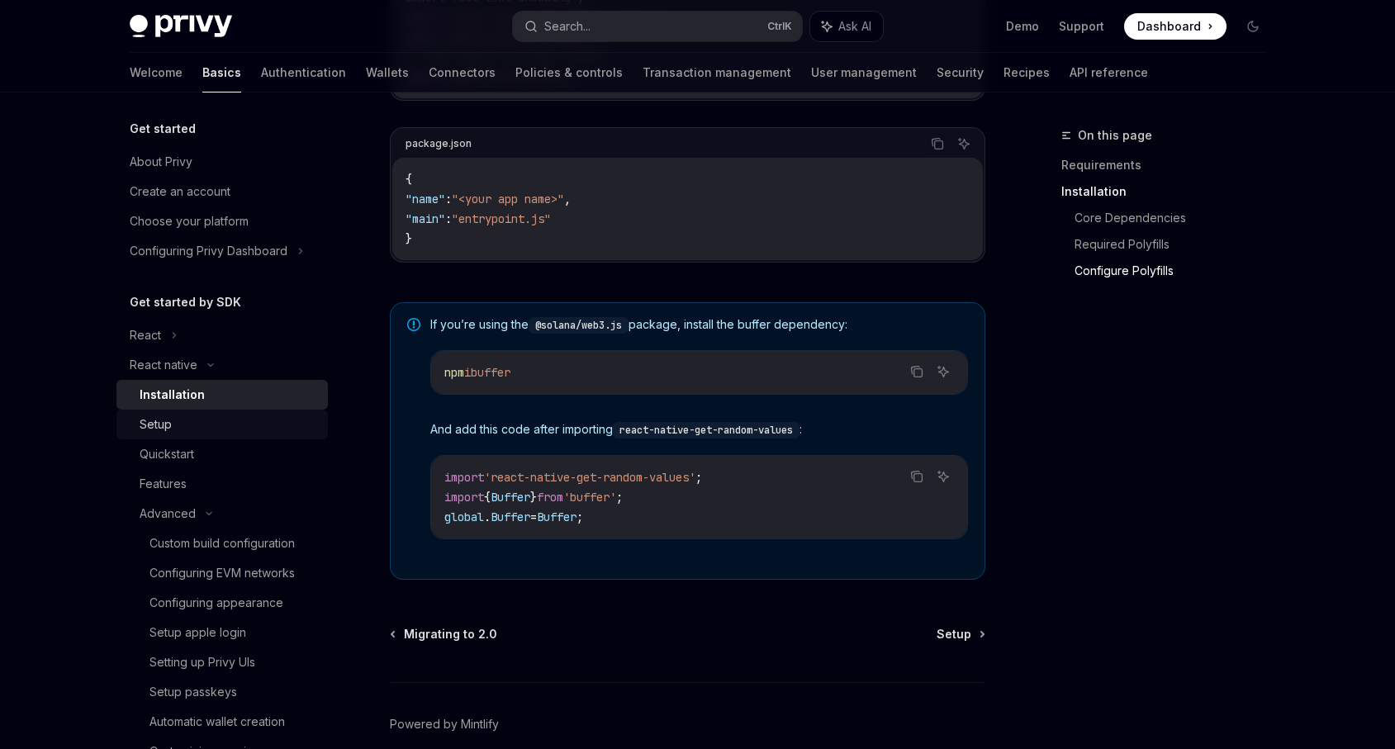
click at [178, 431] on div "Setup" at bounding box center [229, 425] width 178 height 20
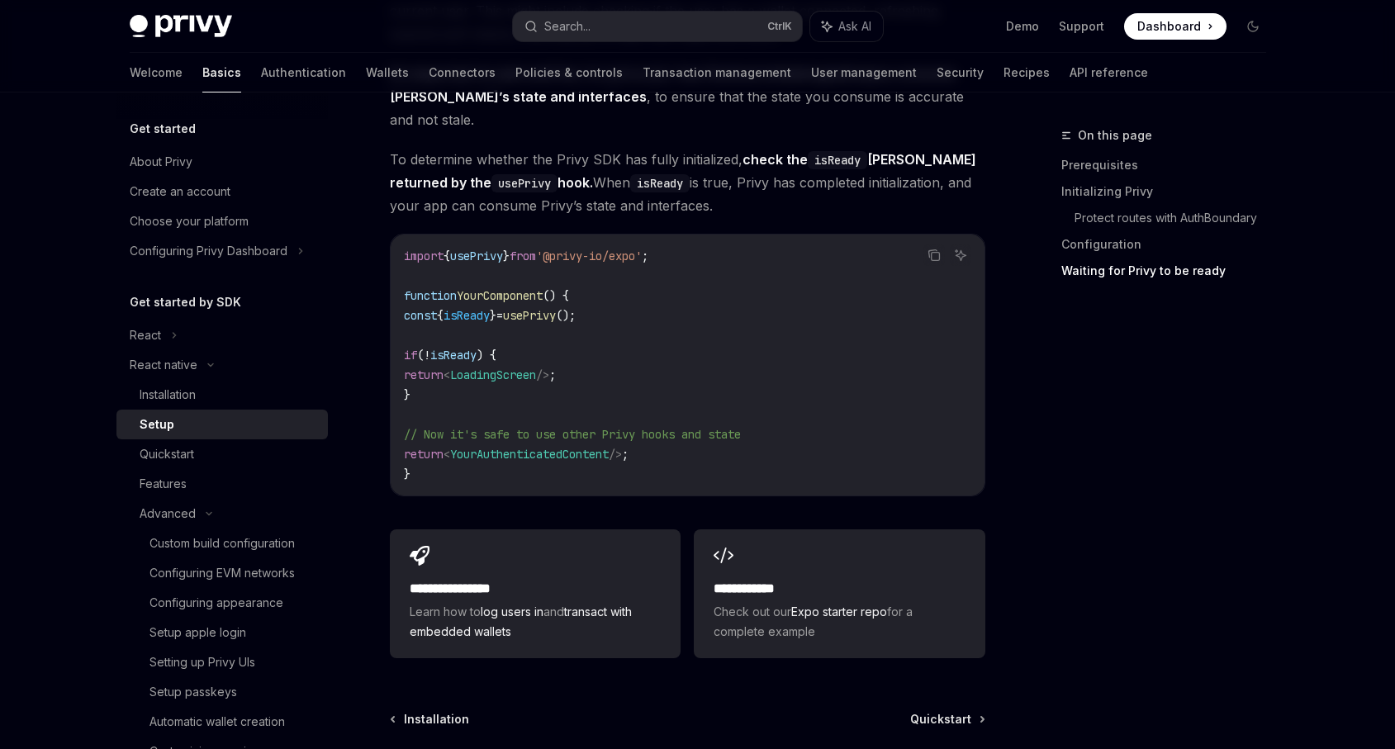
scroll to position [1387, 0]
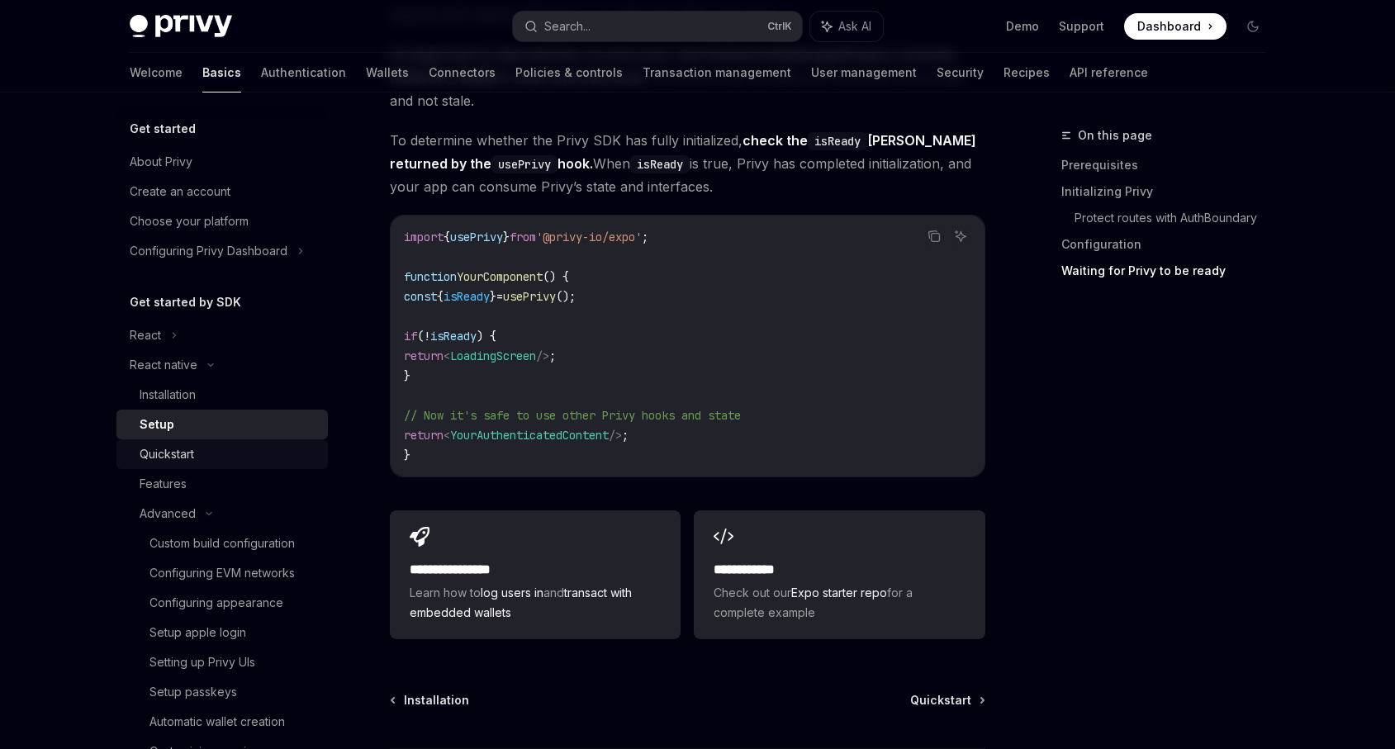
click at [255, 454] on div "Quickstart" at bounding box center [229, 454] width 178 height 20
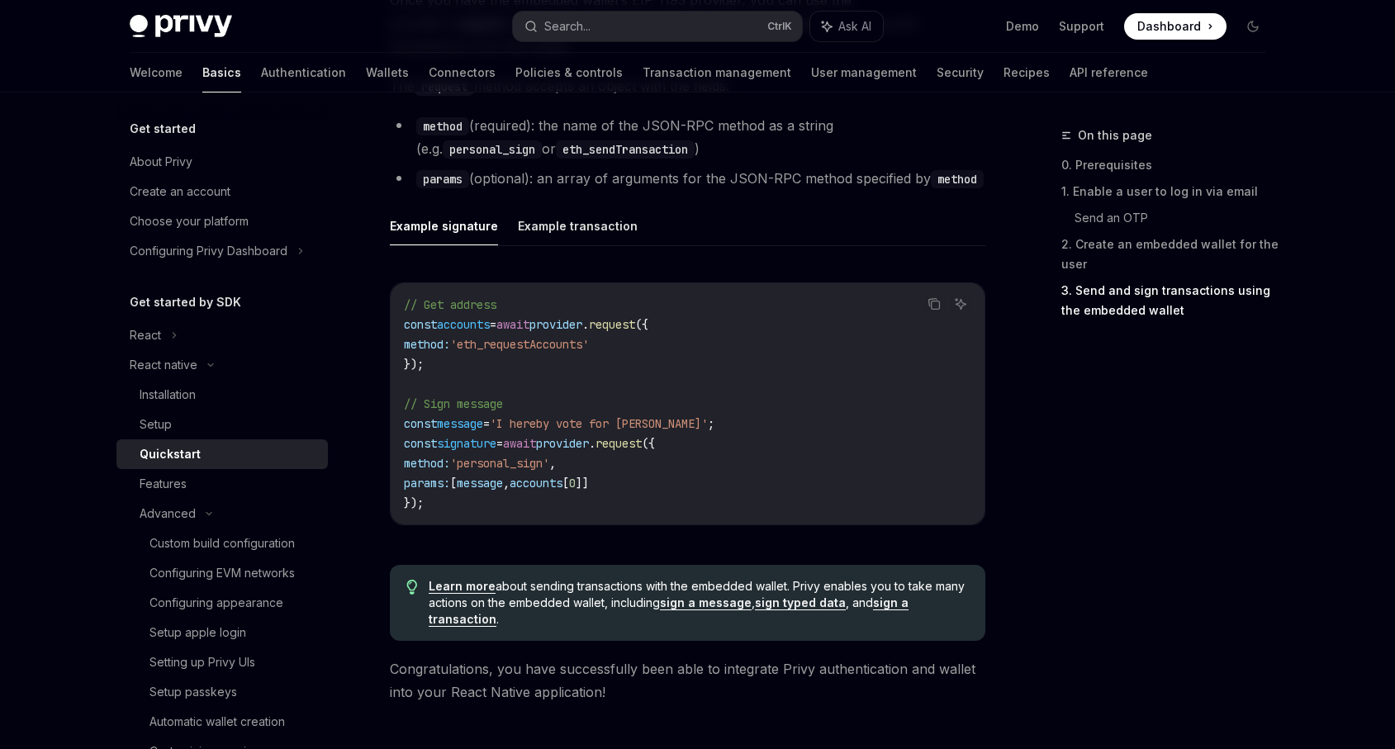
scroll to position [2279, 0]
click at [239, 481] on div "Features" at bounding box center [229, 484] width 178 height 20
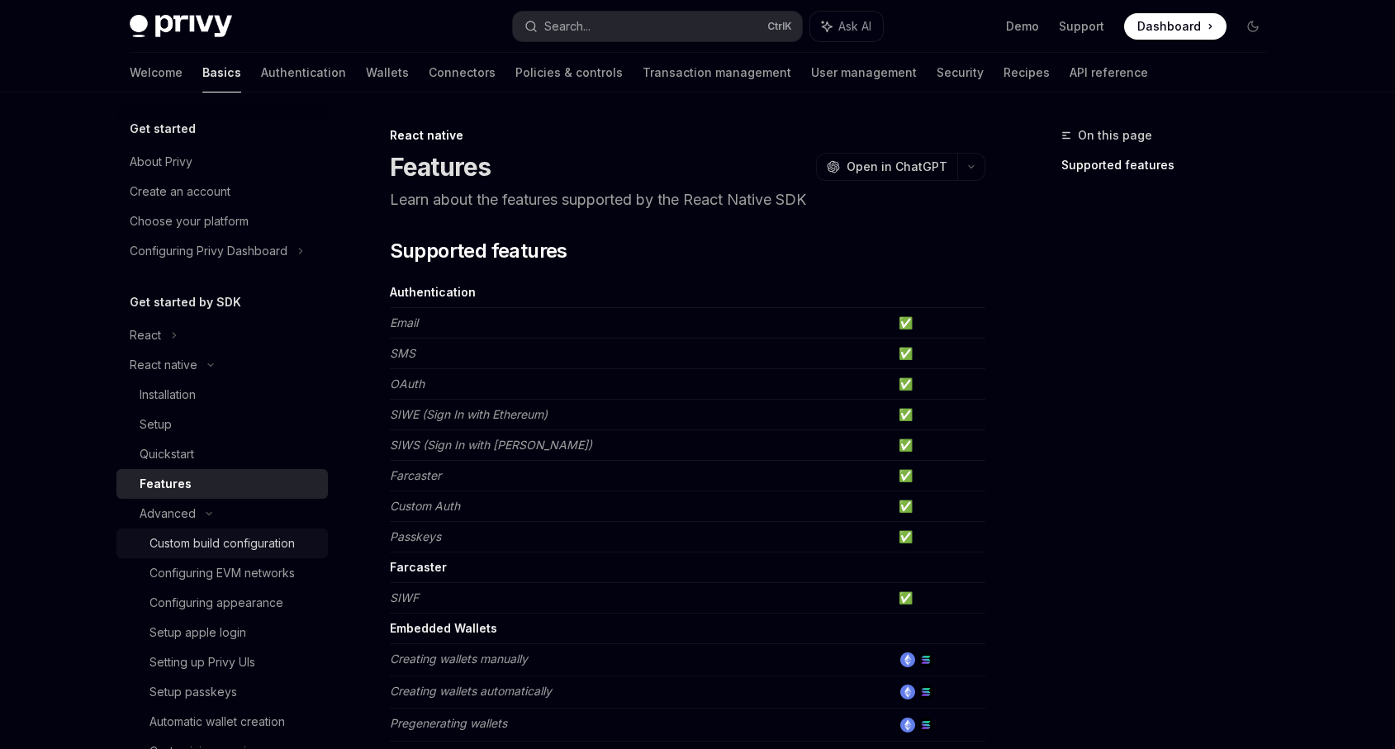
click at [256, 539] on div "Custom build configuration" at bounding box center [221, 543] width 145 height 20
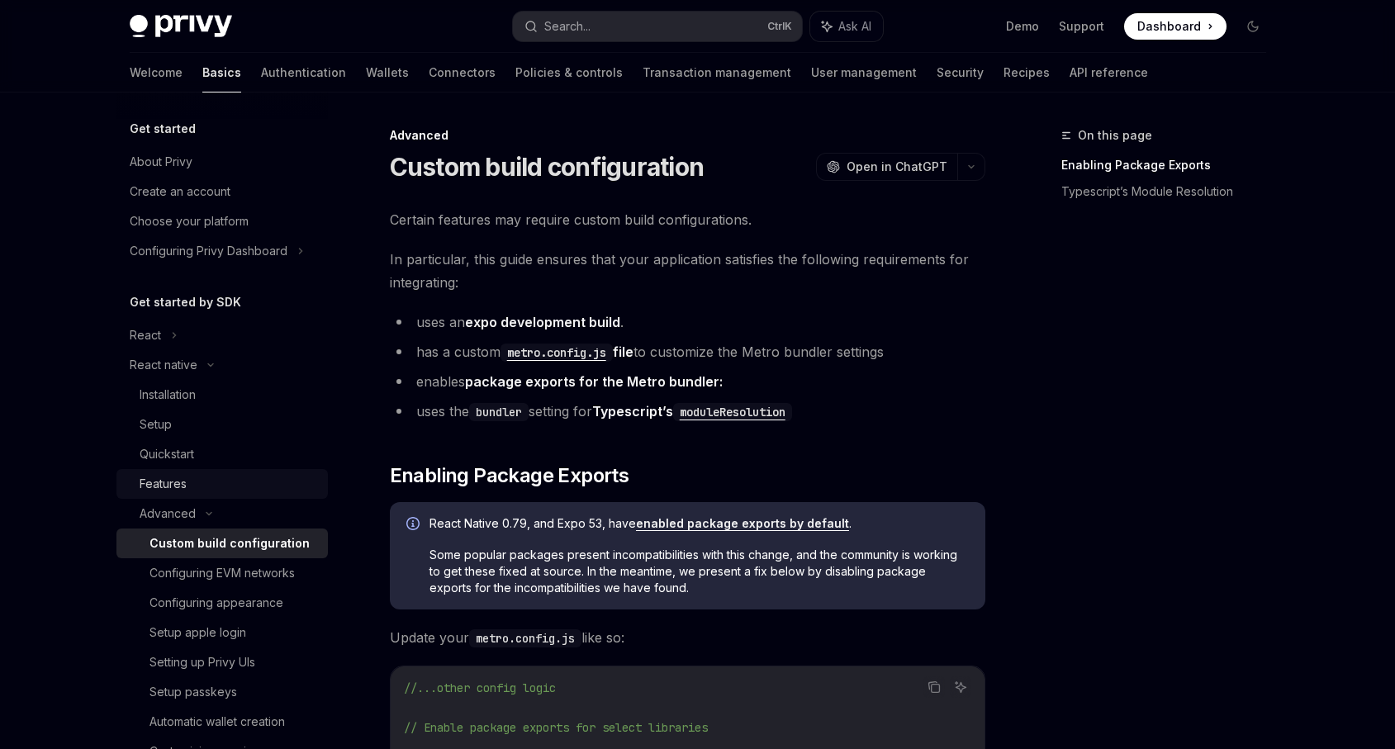
click at [267, 492] on div "Features" at bounding box center [229, 484] width 178 height 20
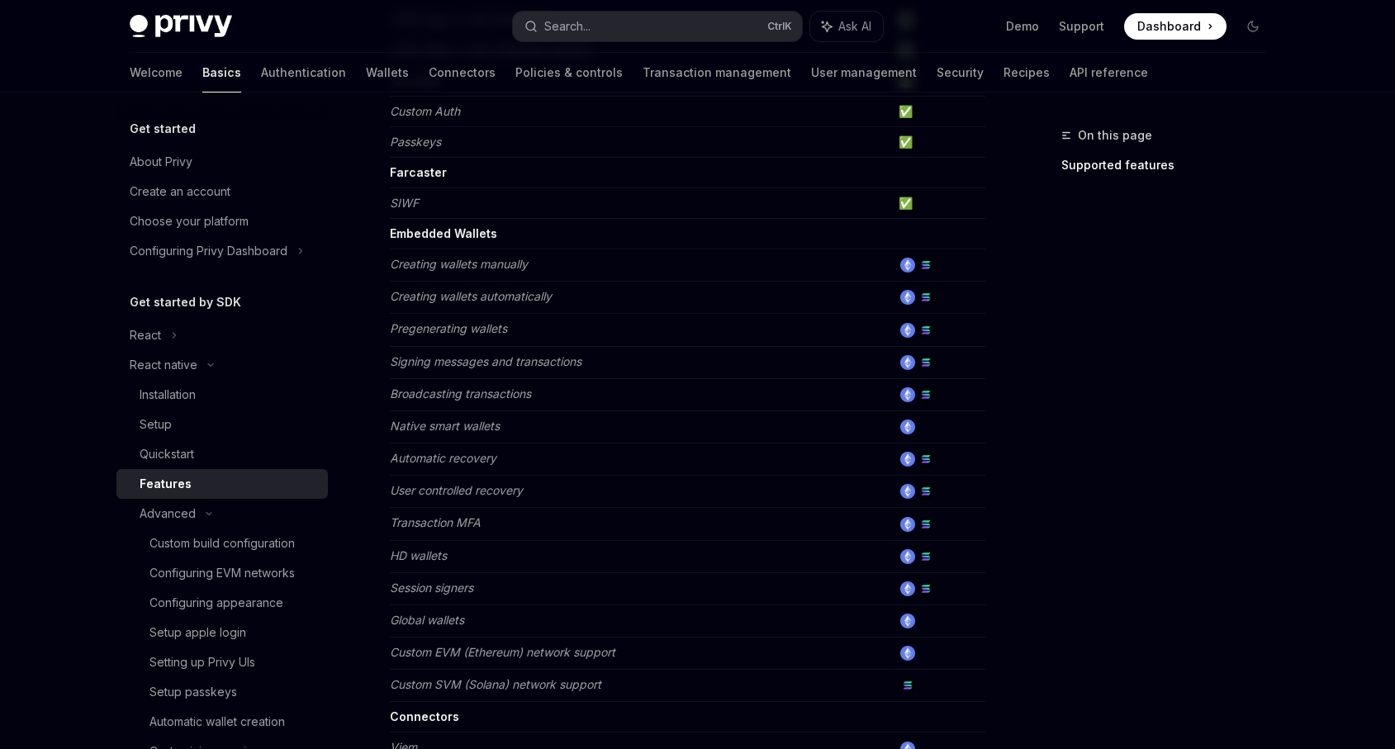
scroll to position [396, 0]
click at [213, 451] on div "Quickstart" at bounding box center [229, 454] width 178 height 20
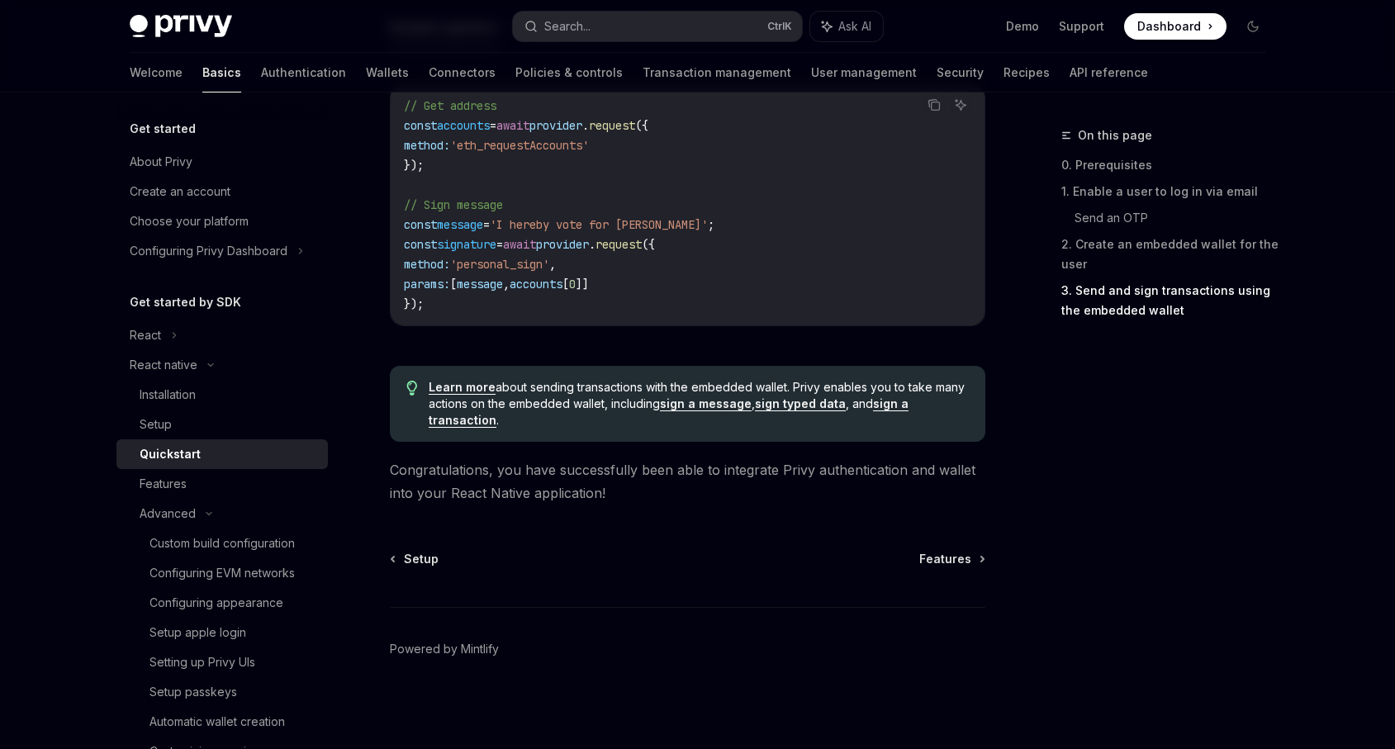
scroll to position [2477, 0]
click at [199, 430] on div "Setup" at bounding box center [229, 425] width 178 height 20
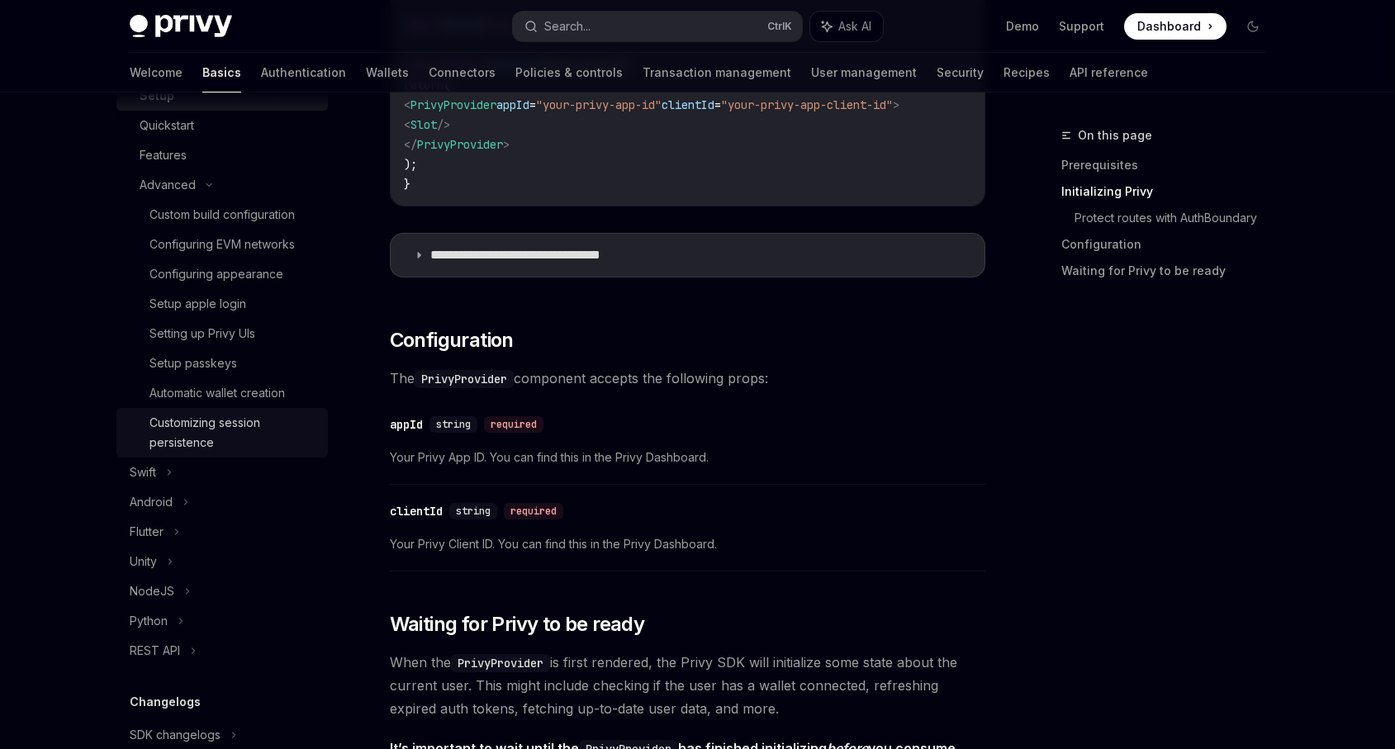
scroll to position [198, 0]
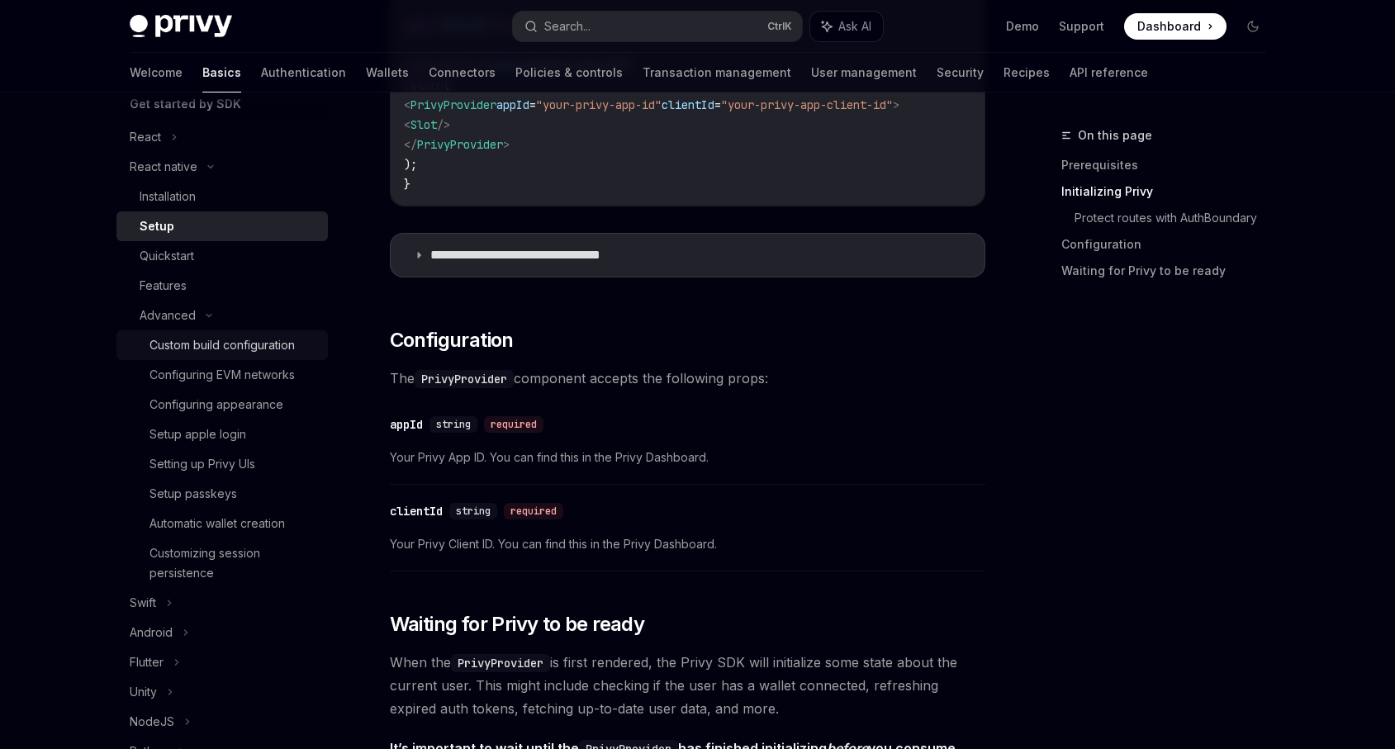
click at [258, 339] on div "Custom build configuration" at bounding box center [221, 345] width 145 height 20
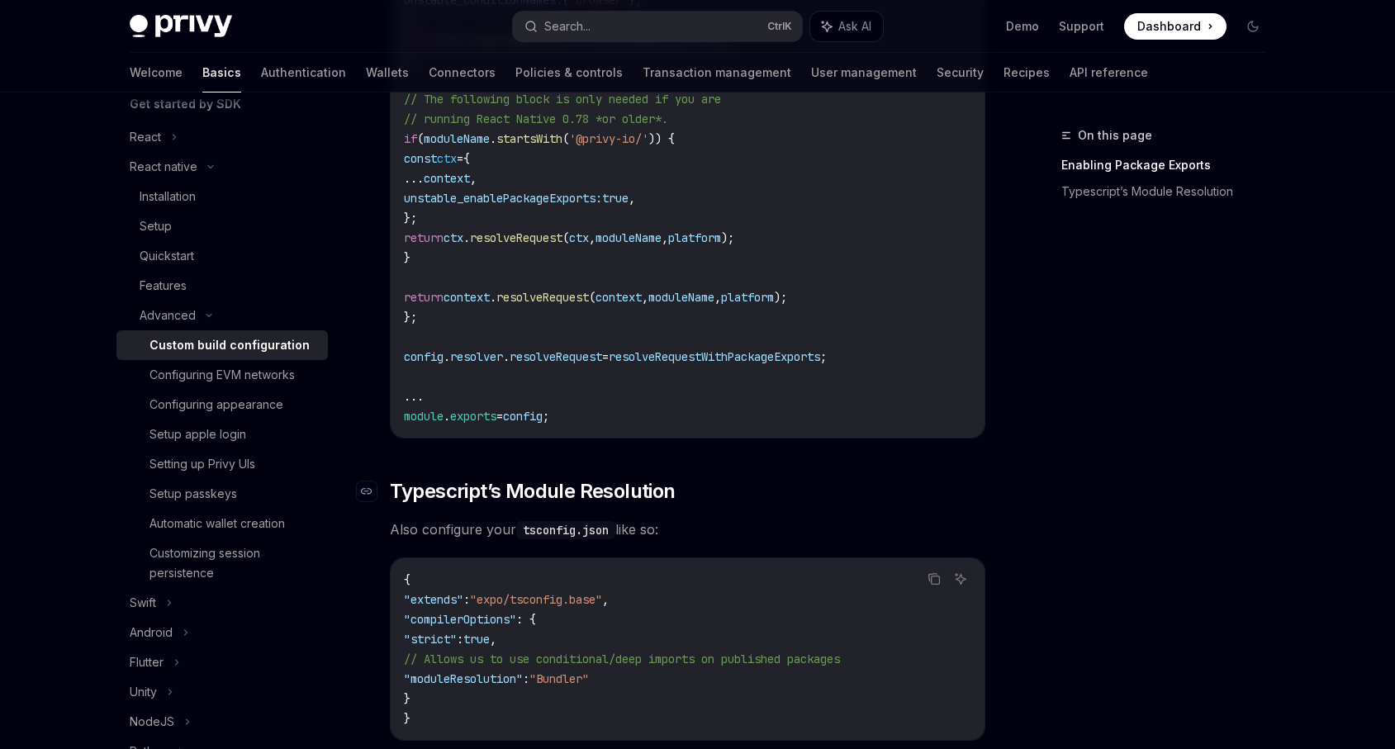
scroll to position [1466, 0]
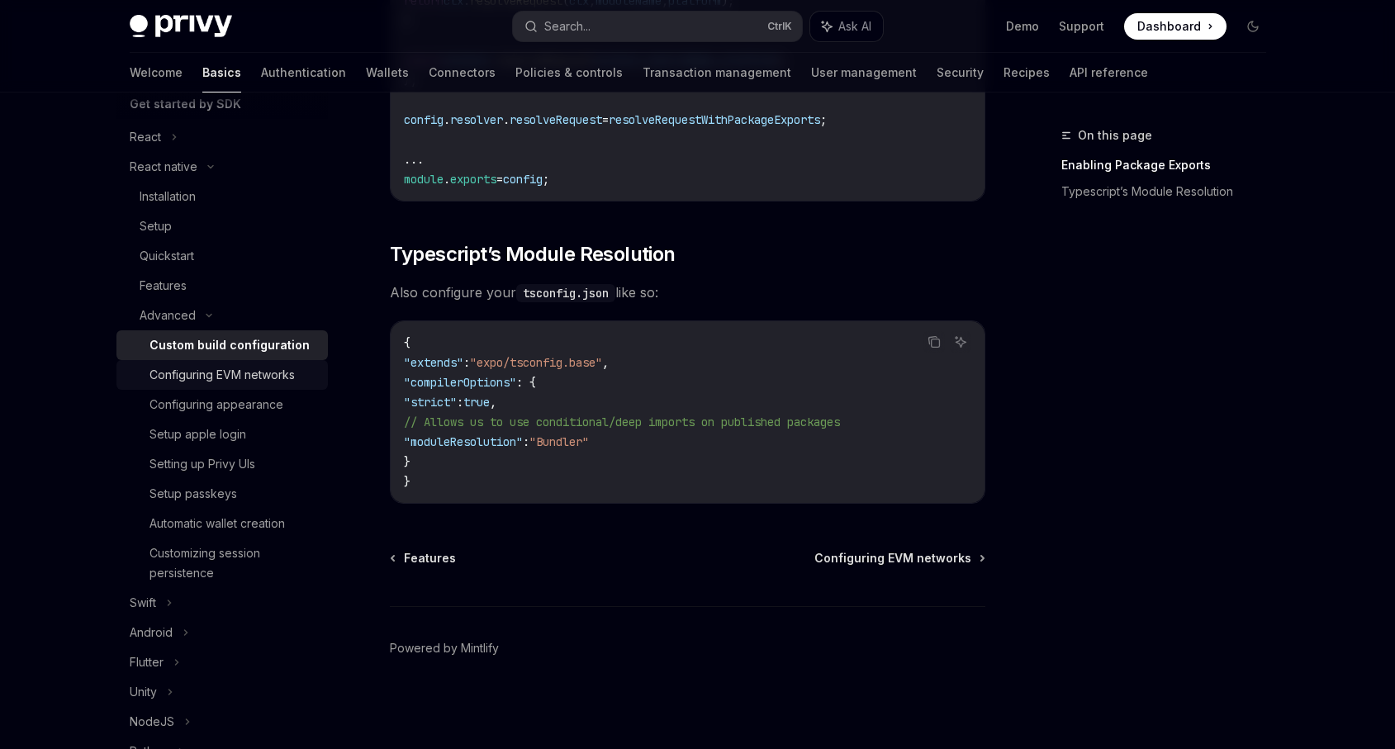
click at [206, 375] on div "Configuring EVM networks" at bounding box center [221, 375] width 145 height 20
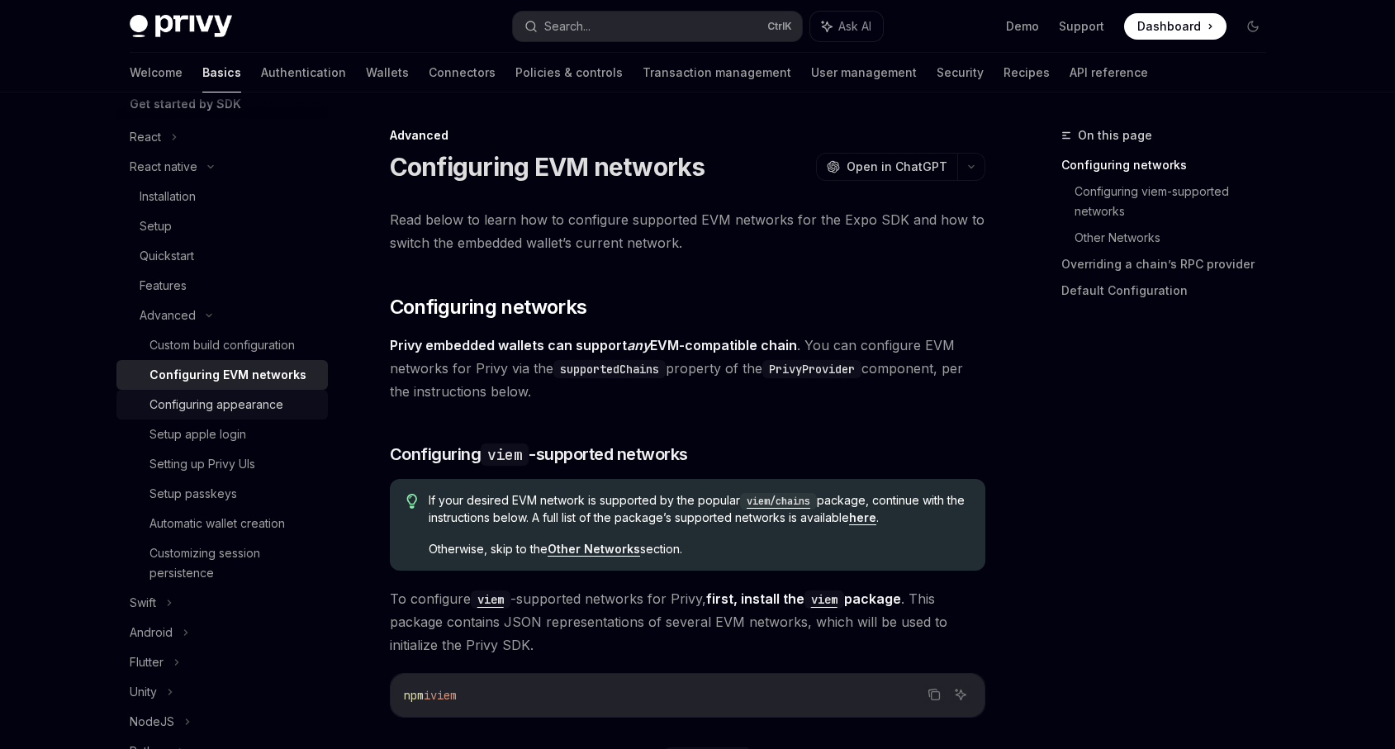
click at [220, 397] on div "Configuring appearance" at bounding box center [216, 405] width 134 height 20
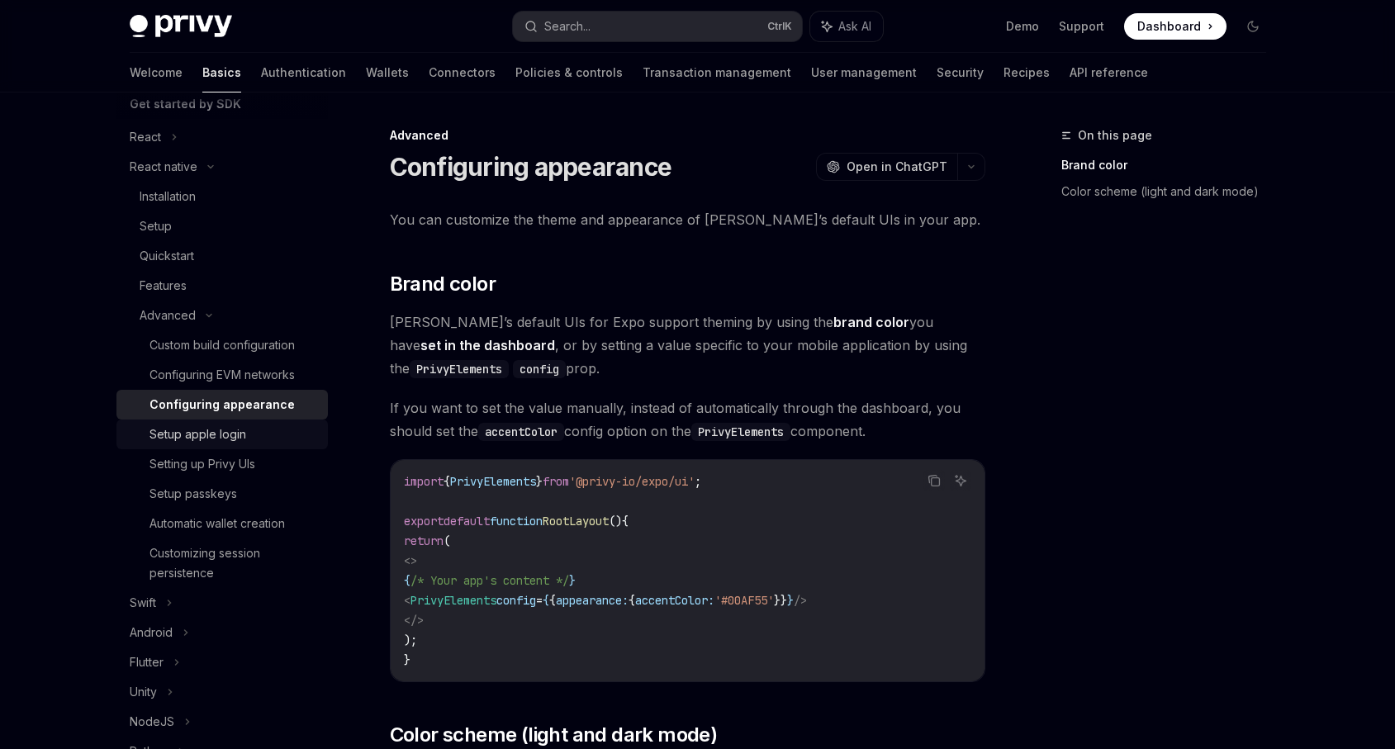
click at [236, 438] on div "Setup apple login" at bounding box center [197, 434] width 97 height 20
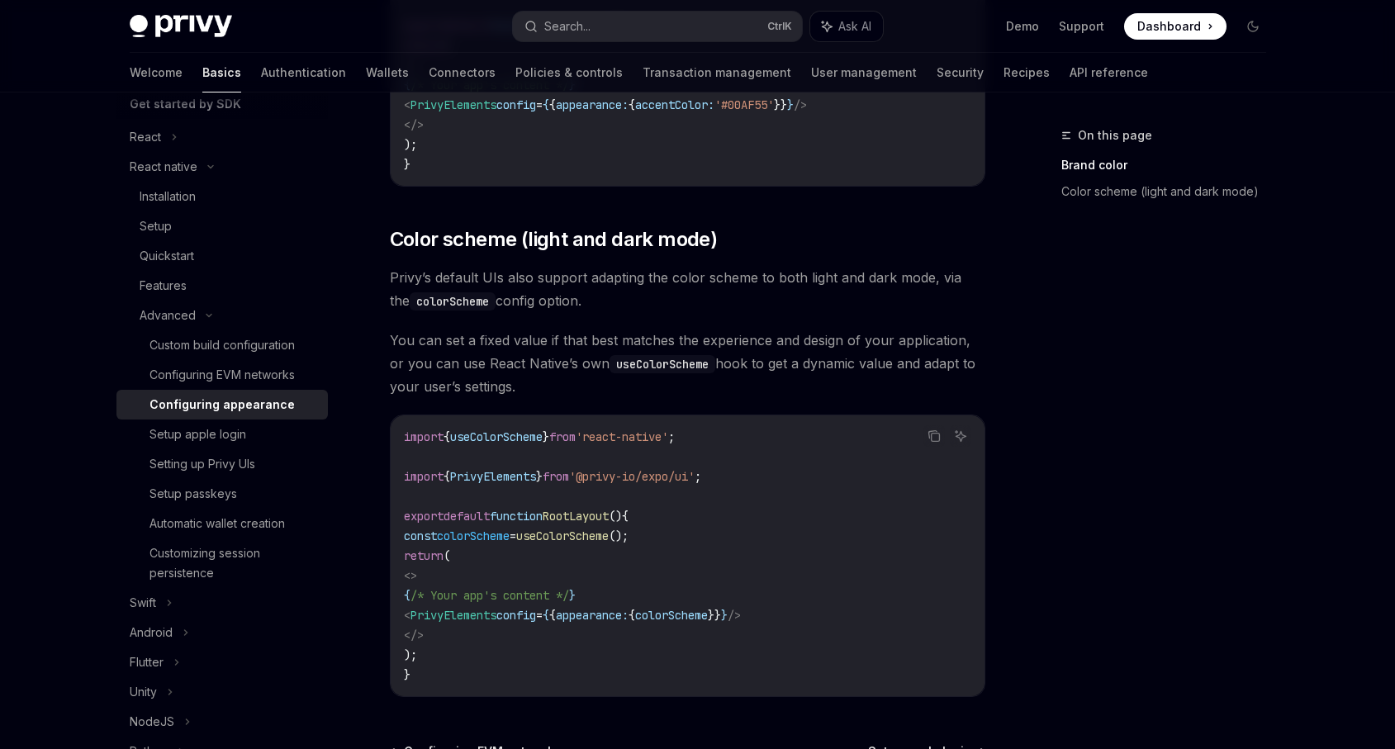
scroll to position [689, 0]
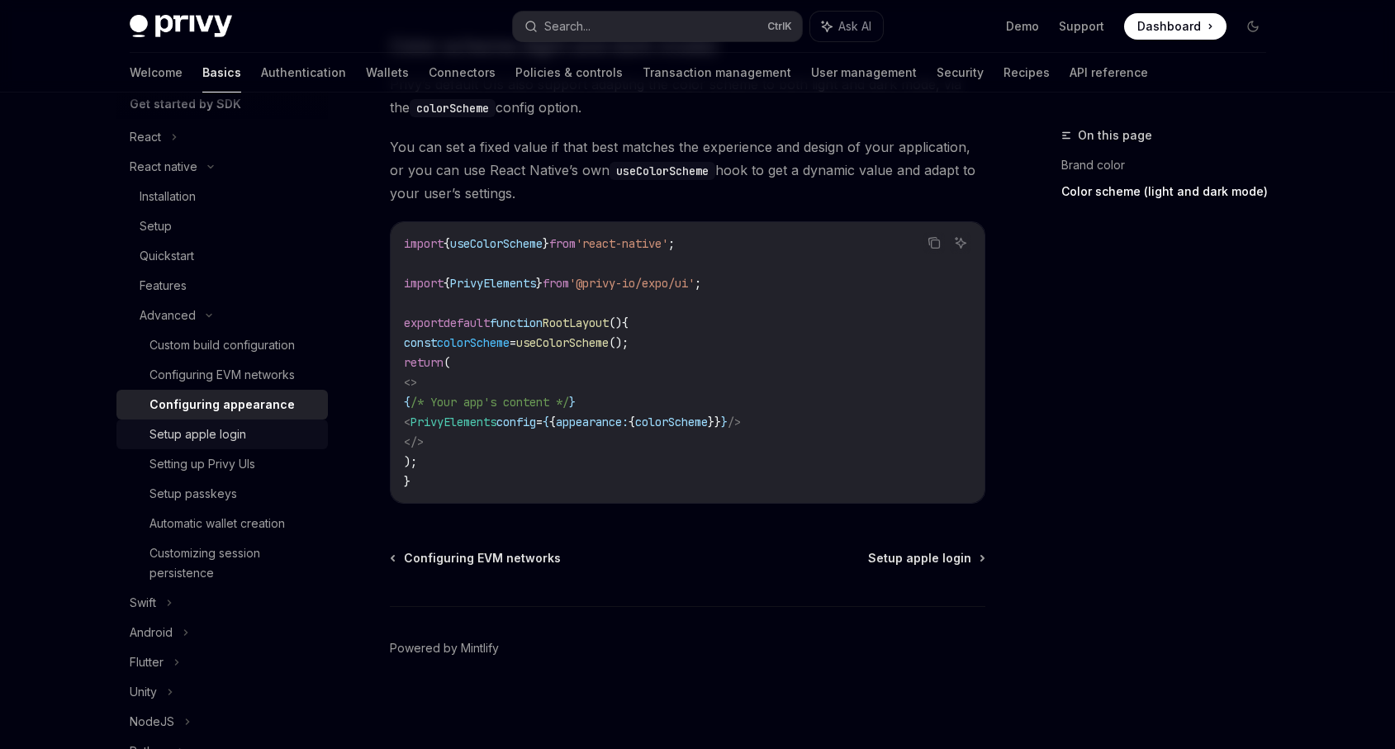
click at [244, 427] on div "Setup apple login" at bounding box center [233, 434] width 168 height 20
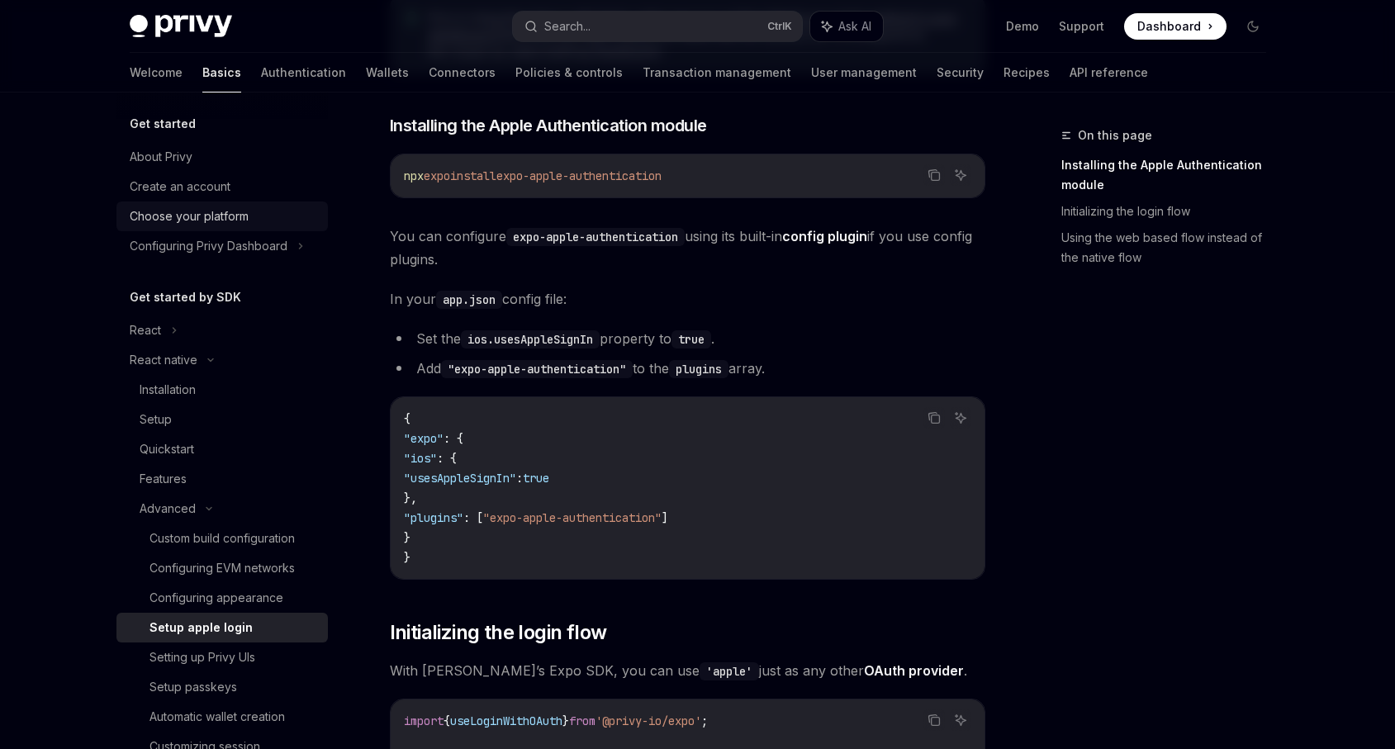
scroll to position [0, 0]
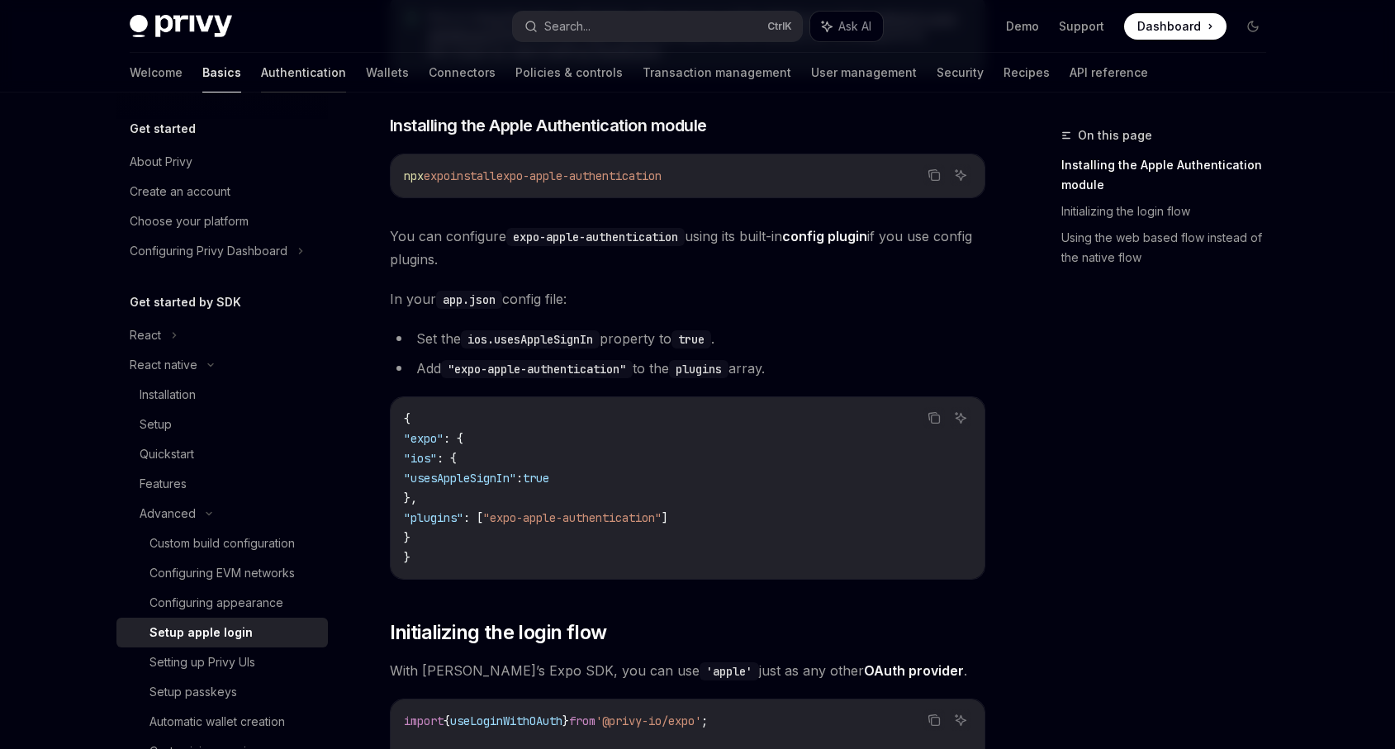
click at [261, 72] on link "Authentication" at bounding box center [303, 73] width 85 height 40
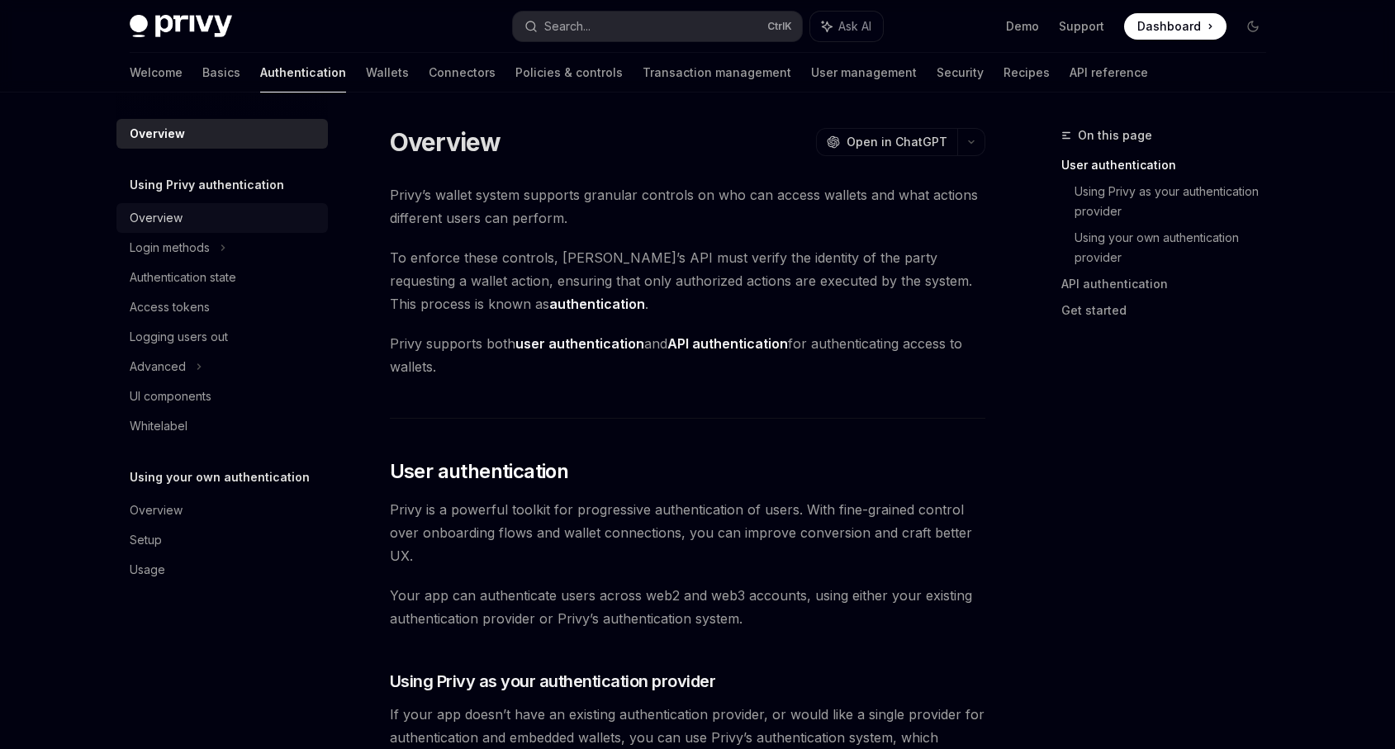
click at [216, 216] on div "Overview" at bounding box center [224, 218] width 188 height 20
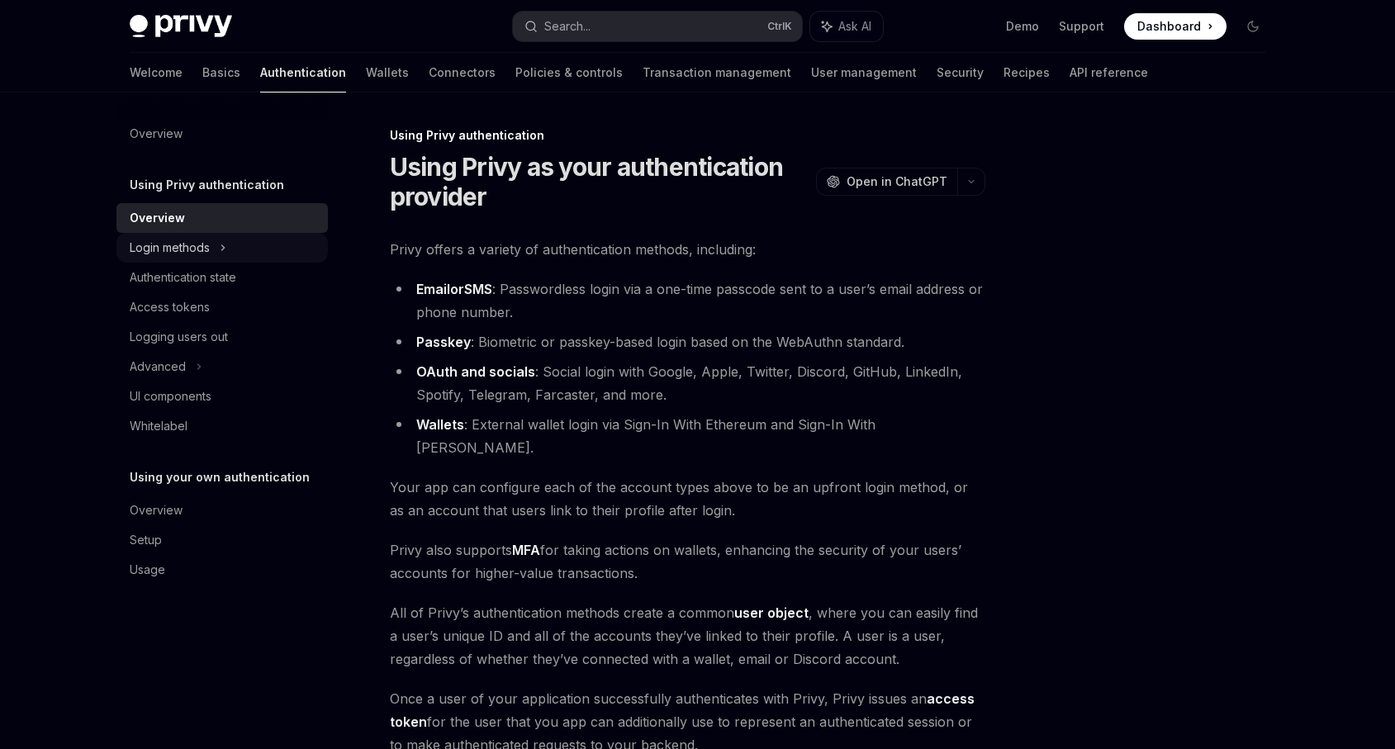
click at [220, 242] on icon at bounding box center [223, 248] width 7 height 20
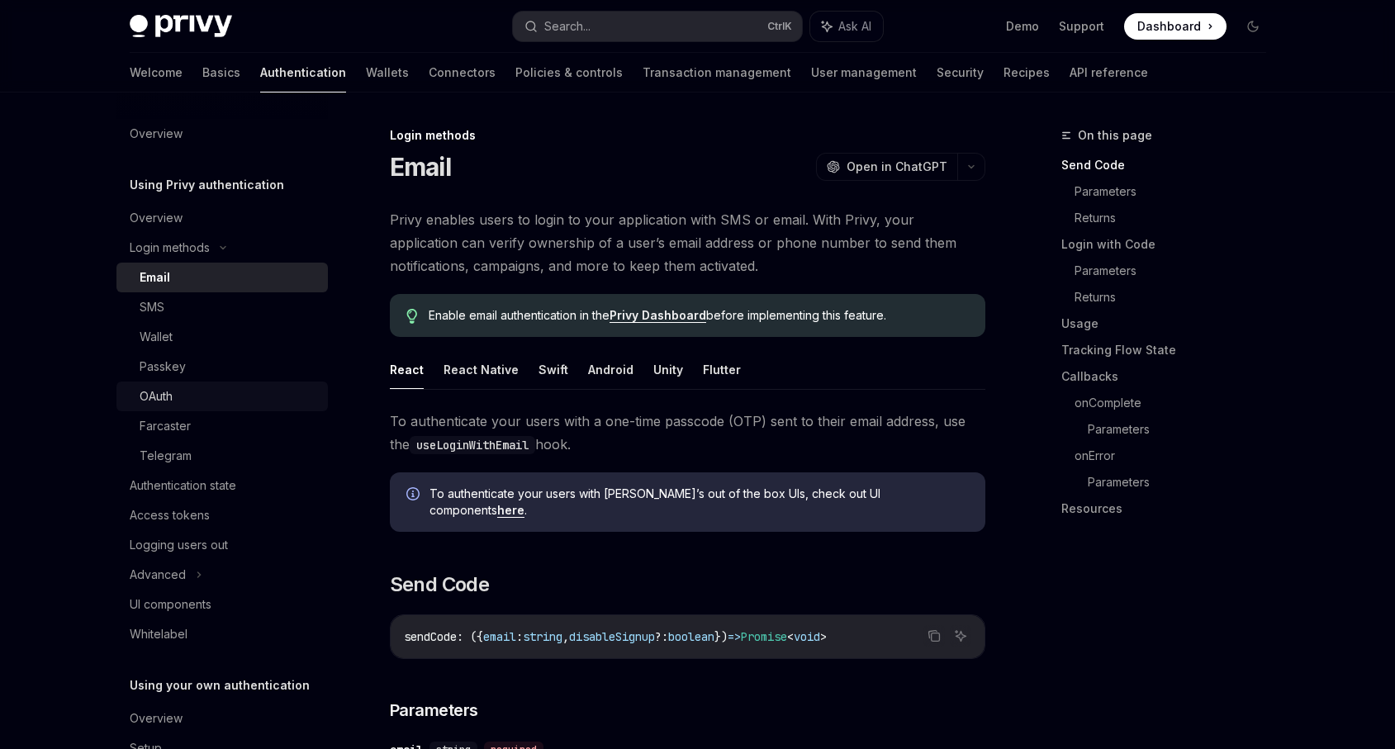
click at [244, 391] on div "OAuth" at bounding box center [229, 396] width 178 height 20
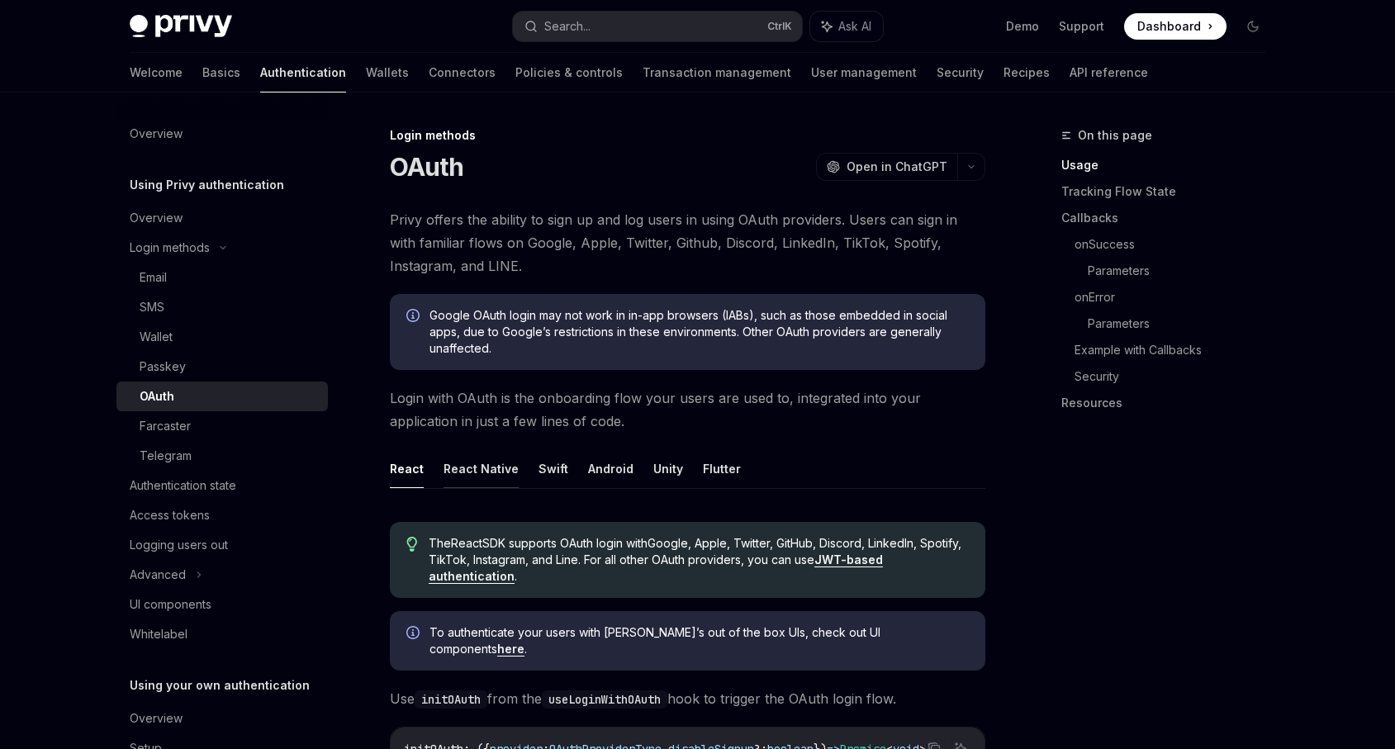
click at [488, 474] on button "React Native" at bounding box center [480, 468] width 75 height 39
type textarea "*"
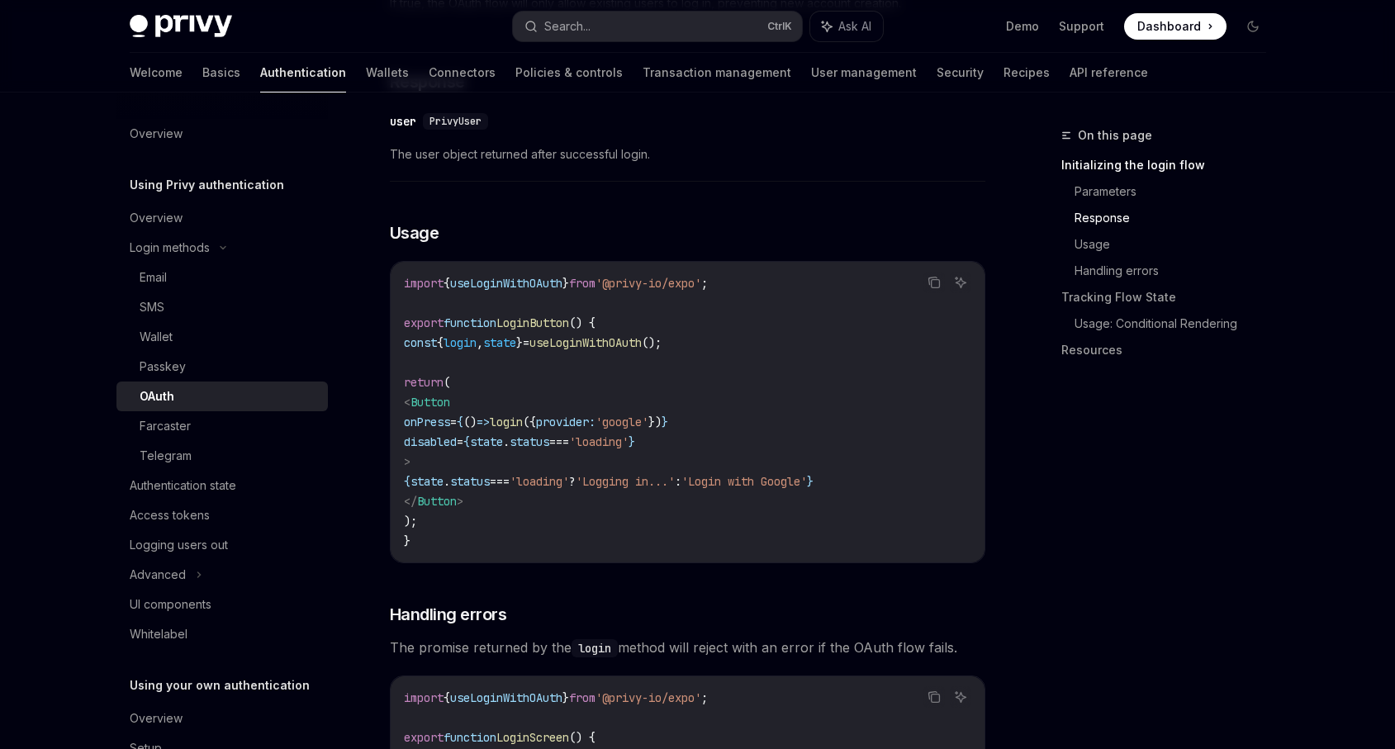
scroll to position [1387, 0]
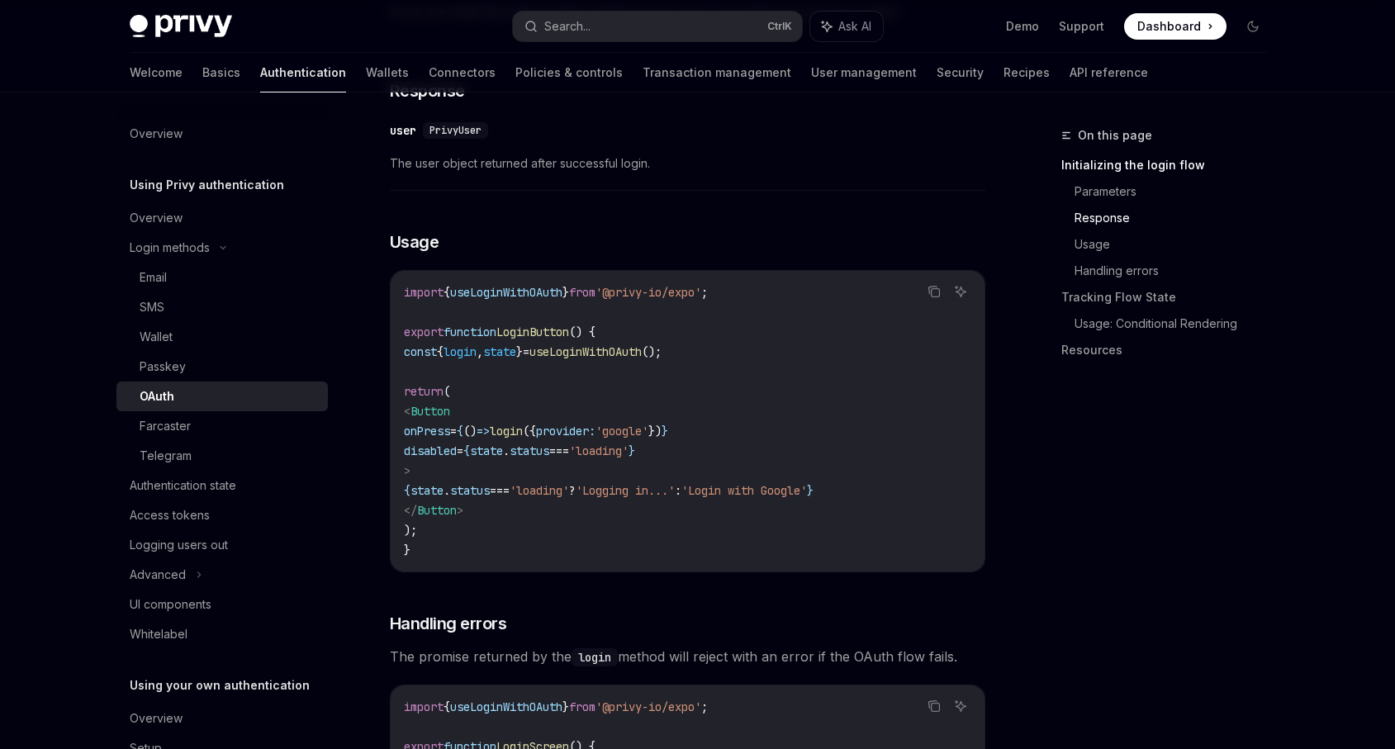
click at [516, 344] on span "state" at bounding box center [499, 351] width 33 height 15
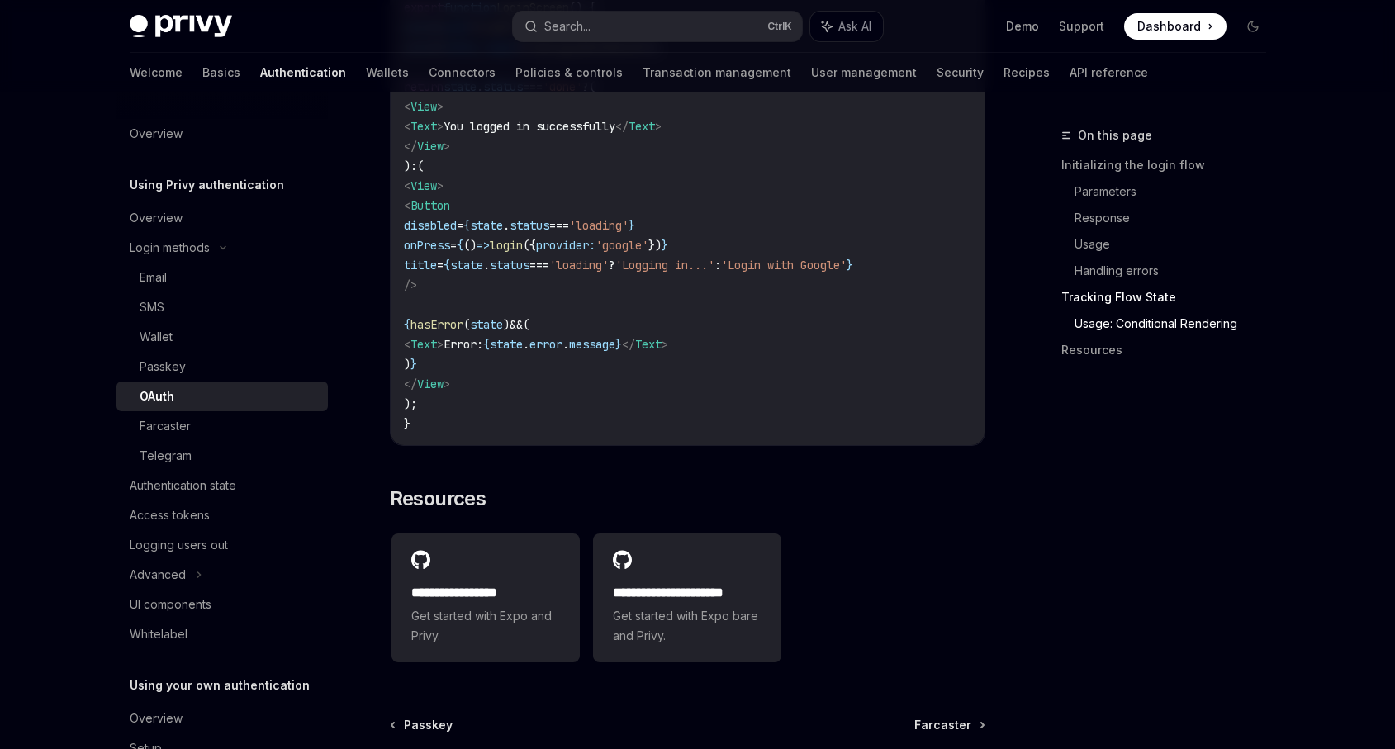
scroll to position [3362, 0]
